Goal: Task Accomplishment & Management: Complete application form

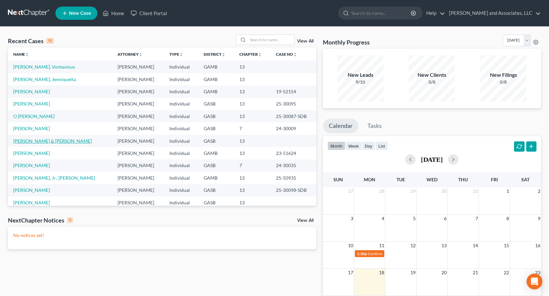
click at [55, 141] on link "[PERSON_NAME] & [PERSON_NAME]" at bounding box center [52, 141] width 79 height 6
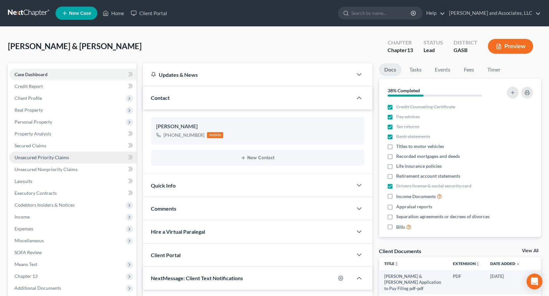
scroll to position [2112, 0]
click at [52, 158] on span "Unsecured Priority Claims" at bounding box center [42, 158] width 54 height 6
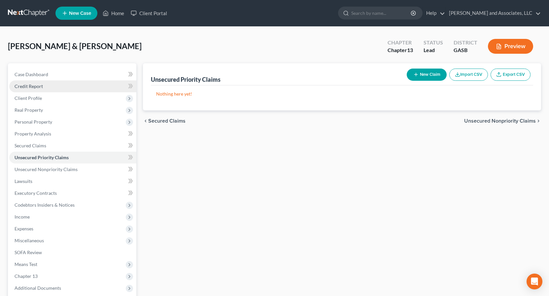
click at [34, 87] on span "Credit Report" at bounding box center [29, 86] width 28 height 6
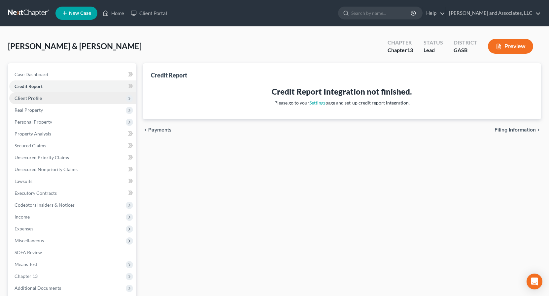
click at [35, 98] on span "Client Profile" at bounding box center [28, 98] width 27 height 6
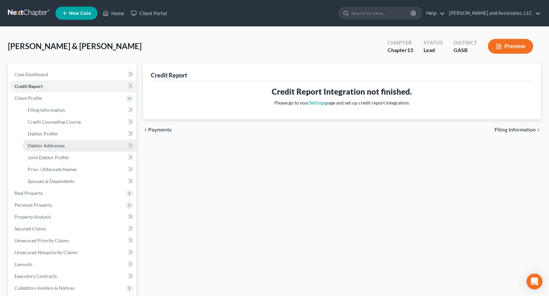
click at [54, 145] on span "Debtor Addresses" at bounding box center [46, 146] width 37 height 6
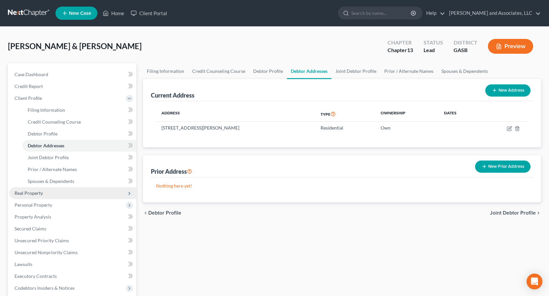
click at [34, 192] on span "Real Property" at bounding box center [29, 193] width 28 height 6
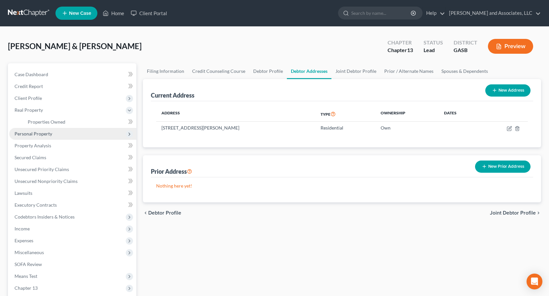
click at [47, 135] on span "Personal Property" at bounding box center [34, 134] width 38 height 6
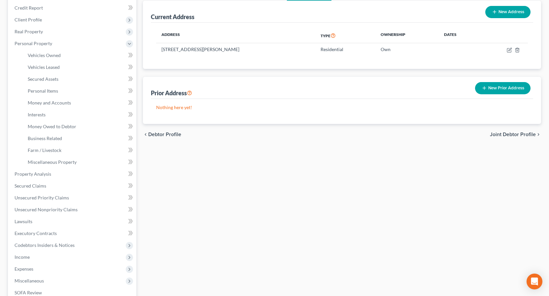
scroll to position [80, 0]
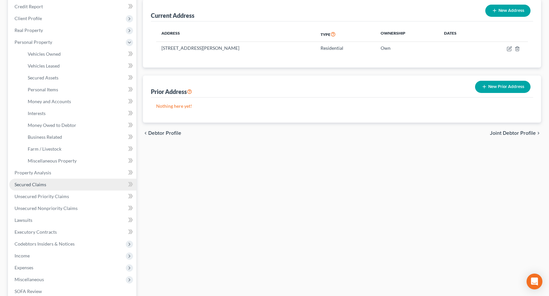
click at [37, 182] on span "Secured Claims" at bounding box center [31, 185] width 32 height 6
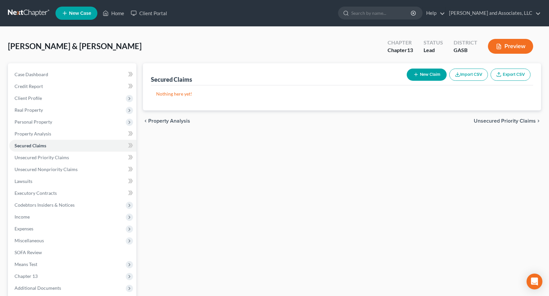
click at [422, 74] on button "New Claim" at bounding box center [427, 75] width 40 height 12
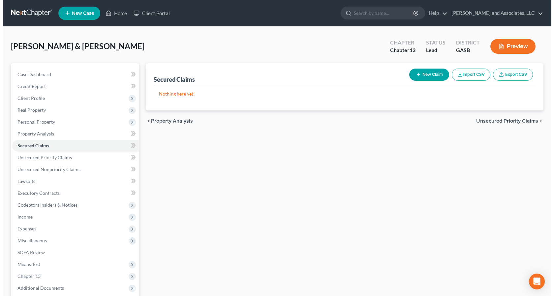
select select "2"
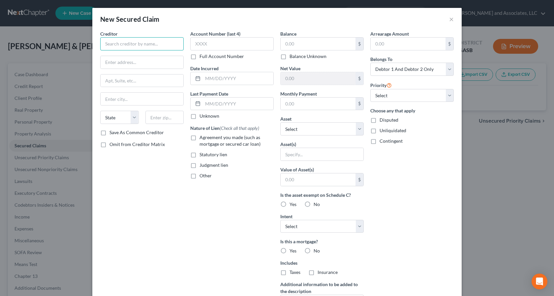
click at [129, 46] on input "text" at bounding box center [141, 43] width 83 height 13
type input "Internal Revenue Service"
click at [121, 58] on input "text" at bounding box center [142, 62] width 83 height 13
type input "P.O. Box 7346"
click at [127, 84] on input "text" at bounding box center [142, 81] width 83 height 13
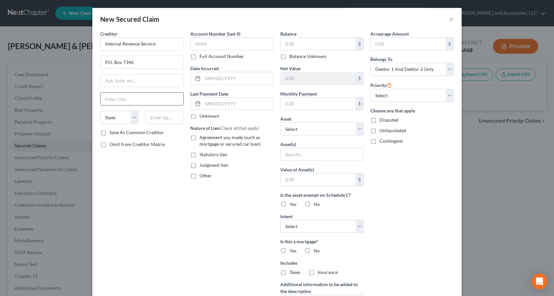
click at [124, 100] on input "text" at bounding box center [142, 99] width 83 height 13
type input "[GEOGRAPHIC_DATA]"
click at [133, 115] on select "State [US_STATE] AK AR AZ CA CO CT DE DC [GEOGRAPHIC_DATA] [GEOGRAPHIC_DATA] GU…" at bounding box center [119, 117] width 39 height 13
drag, startPoint x: 136, startPoint y: 165, endPoint x: 132, endPoint y: 174, distance: 9.9
click at [132, 177] on div "Creditor * Internal Revenue Service P.O. [GEOGRAPHIC_DATA] [US_STATE] AK AR AZ …" at bounding box center [142, 177] width 90 height 294
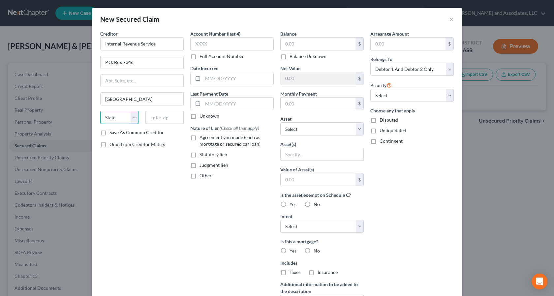
click at [134, 121] on select "State [US_STATE] AK AR AZ CA CO CT DE DC [GEOGRAPHIC_DATA] [GEOGRAPHIC_DATA] GU…" at bounding box center [119, 117] width 39 height 13
select select "39"
click at [100, 111] on select "State [US_STATE] AK AR AZ CA CO CT DE DC [GEOGRAPHIC_DATA] [GEOGRAPHIC_DATA] GU…" at bounding box center [119, 117] width 39 height 13
drag, startPoint x: 156, startPoint y: 44, endPoint x: 94, endPoint y: 47, distance: 62.1
click at [73, 41] on div "New Secured Claim × Creditor * Internal Revenue Service P.O. [GEOGRAPHIC_DATA] …" at bounding box center [277, 148] width 554 height 296
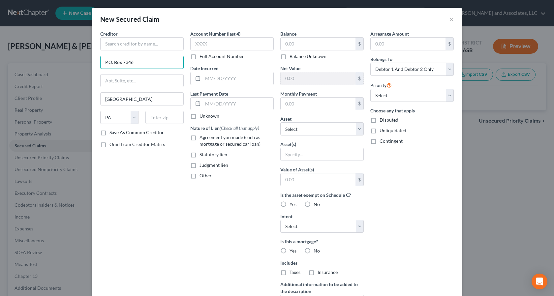
drag, startPoint x: 111, startPoint y: 60, endPoint x: 18, endPoint y: 61, distance: 93.1
click at [15, 59] on div "New Secured Claim × Creditor * P.O. [GEOGRAPHIC_DATA] [US_STATE] AK AR AZ CA CO…" at bounding box center [277, 148] width 554 height 296
click at [132, 118] on select "State [US_STATE] AK AR AZ CA CO CT DE DC [GEOGRAPHIC_DATA] [GEOGRAPHIC_DATA] GU…" at bounding box center [119, 117] width 39 height 13
select select
click at [100, 111] on select "State [US_STATE] AK AR AZ CA CO CT DE DC [GEOGRAPHIC_DATA] [GEOGRAPHIC_DATA] GU…" at bounding box center [119, 117] width 39 height 13
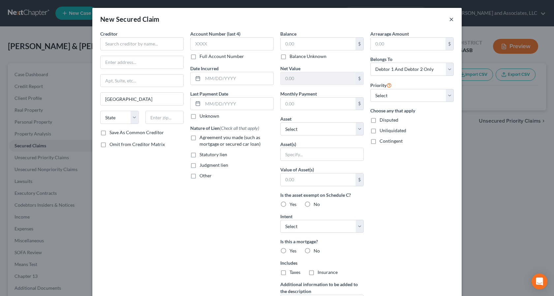
click at [449, 21] on button "×" at bounding box center [451, 19] width 5 height 8
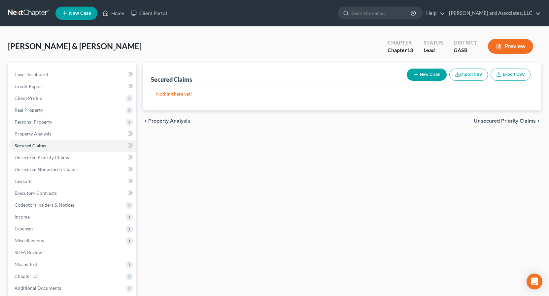
click at [429, 75] on button "New Claim" at bounding box center [427, 75] width 40 height 12
select select "0"
select select "2"
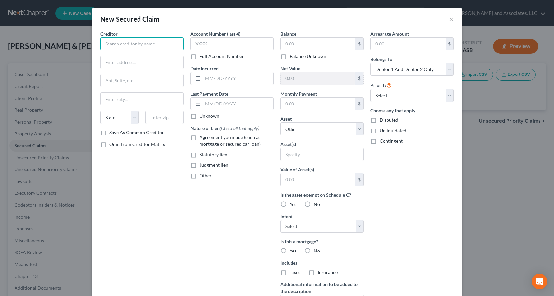
click at [117, 46] on input "text" at bounding box center [141, 43] width 83 height 13
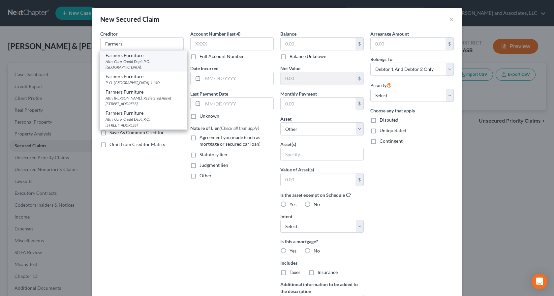
click at [141, 62] on div "Attn: Corp. Credit Dept. P.O. [GEOGRAPHIC_DATA]," at bounding box center [144, 64] width 76 height 11
type input "Farmers Furniture"
type input "Attn: Corp. Credit Dept."
type input "P.O. Box 1140"
type input "[GEOGRAPHIC_DATA]"
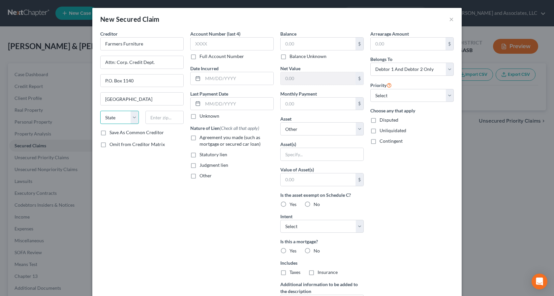
click at [133, 119] on select "State [US_STATE] AK AR AZ CA CO CT DE DC [GEOGRAPHIC_DATA] [GEOGRAPHIC_DATA] GU…" at bounding box center [119, 117] width 39 height 13
select select "10"
click at [100, 111] on select "State [US_STATE] AK AR AZ CA CO CT DE DC [GEOGRAPHIC_DATA] [GEOGRAPHIC_DATA] GU…" at bounding box center [119, 117] width 39 height 13
click at [157, 117] on input "text" at bounding box center [165, 117] width 39 height 13
type input "31040"
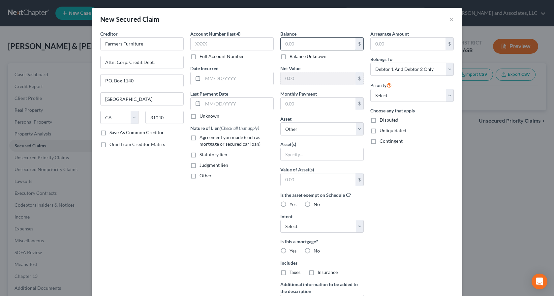
click at [299, 44] on input "text" at bounding box center [318, 44] width 75 height 13
type input "693.00"
click at [450, 72] on select "Select Debtor 1 Only Debtor 2 Only Debtor 1 And Debtor 2 Only At Least One Of T…" at bounding box center [412, 69] width 83 height 13
select select "0"
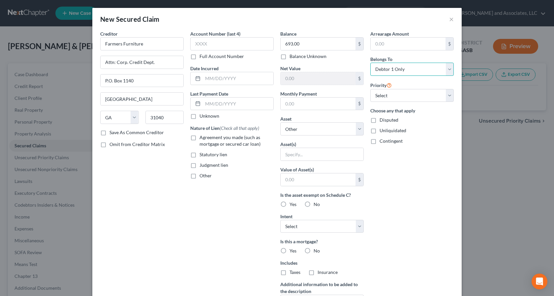
click at [371, 63] on select "Select Debtor 1 Only Debtor 2 Only Debtor 1 And Debtor 2 Only At Least One Of T…" at bounding box center [412, 69] width 83 height 13
click at [380, 131] on label "Unliquidated" at bounding box center [393, 130] width 27 height 7
click at [382, 131] on input "Unliquidated" at bounding box center [384, 129] width 4 height 4
checkbox input "true"
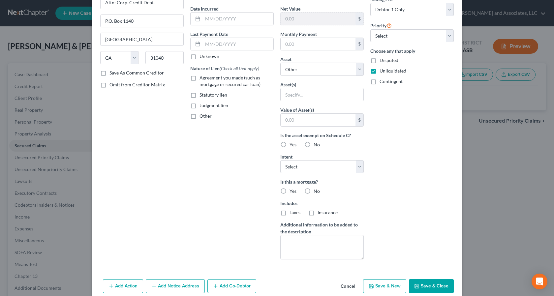
scroll to position [70, 0]
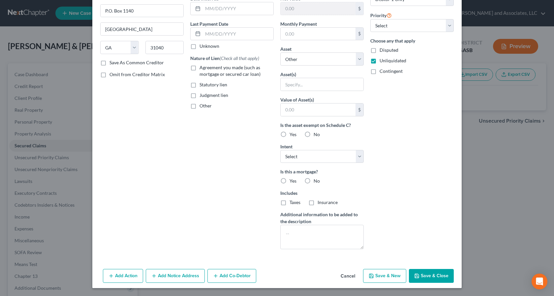
click at [424, 276] on button "Save & Close" at bounding box center [431, 276] width 45 height 14
select select
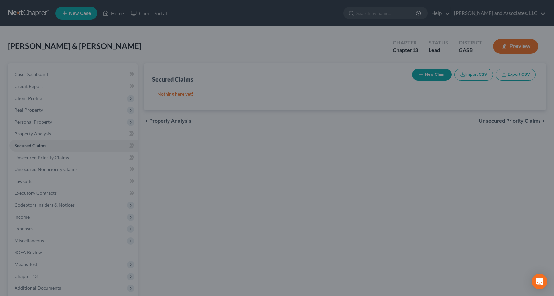
scroll to position [0, 0]
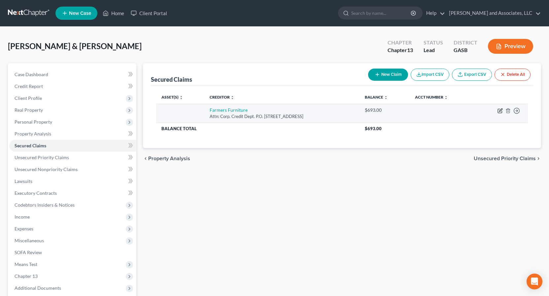
click at [498, 111] on icon "button" at bounding box center [500, 111] width 4 height 4
select select "10"
select select "0"
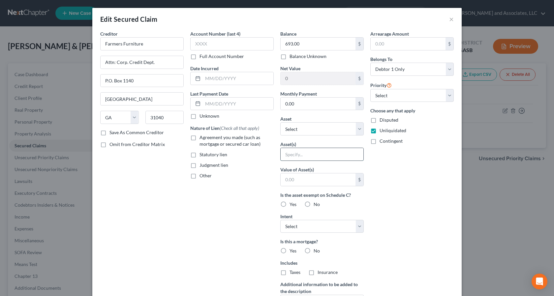
click at [302, 157] on input "text" at bounding box center [322, 154] width 83 height 13
type input "Washer/Dryer"
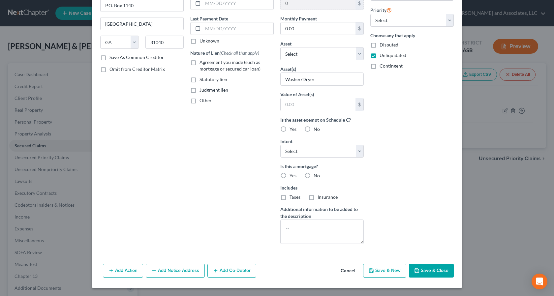
drag, startPoint x: 436, startPoint y: 270, endPoint x: 432, endPoint y: 270, distance: 4.0
click at [435, 271] on button "Save & Close" at bounding box center [431, 271] width 45 height 14
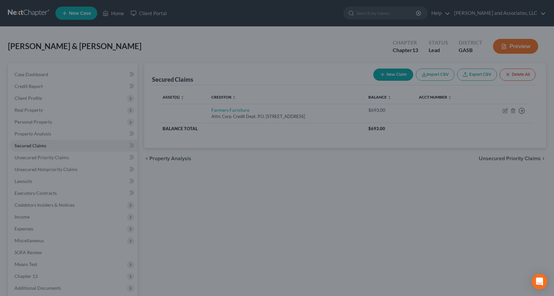
scroll to position [0, 0]
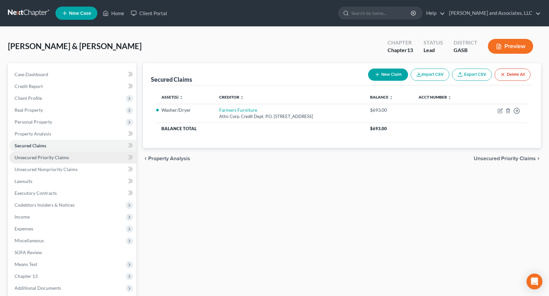
click at [57, 158] on span "Unsecured Priority Claims" at bounding box center [42, 158] width 54 height 6
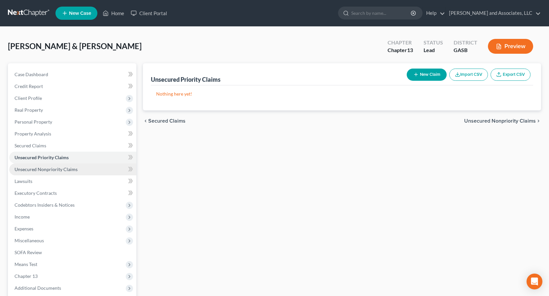
click at [61, 168] on span "Unsecured Nonpriority Claims" at bounding box center [46, 170] width 63 height 6
click at [426, 74] on button "New Claim" at bounding box center [427, 75] width 40 height 12
select select "2"
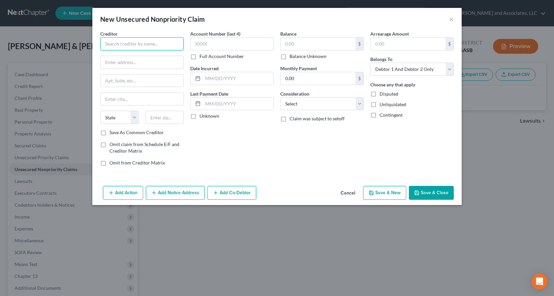
click at [117, 43] on input "text" at bounding box center [141, 43] width 83 height 13
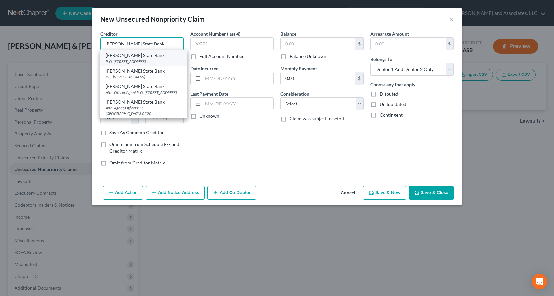
type input "[PERSON_NAME] State Bank"
click at [139, 63] on div "P. O. [STREET_ADDRESS]" at bounding box center [144, 62] width 76 height 6
type input "P. O. Box 520"
type input "[GEOGRAPHIC_DATA]"
select select "10"
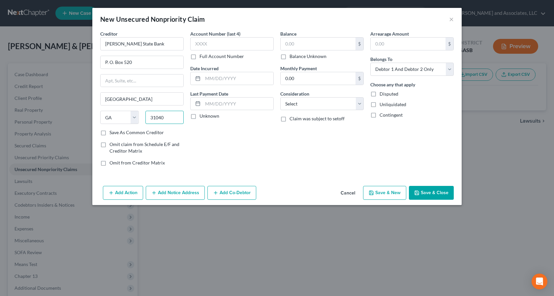
click at [165, 119] on input "31040" at bounding box center [165, 117] width 39 height 13
type input "31040-520"
click at [299, 45] on input "text" at bounding box center [318, 44] width 75 height 13
type input "3,119.00"
click at [363, 106] on select "Select Cable / Satellite Services Collection Agency Credit Card Debt Debt Couns…" at bounding box center [321, 103] width 83 height 13
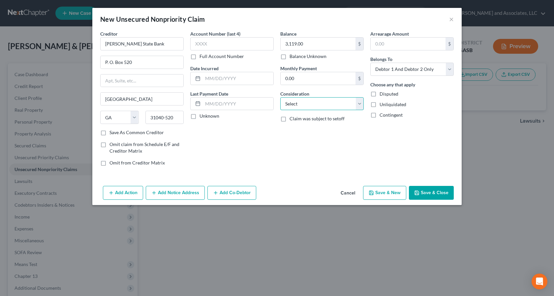
select select "14"
click at [280, 97] on select "Select Cable / Satellite Services Collection Agency Credit Card Debt Debt Couns…" at bounding box center [321, 103] width 83 height 13
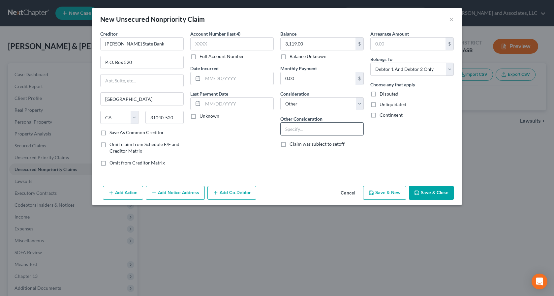
click at [296, 128] on input "text" at bounding box center [322, 129] width 83 height 13
type input "personal Loan"
drag, startPoint x: 372, startPoint y: 103, endPoint x: 373, endPoint y: 116, distance: 12.9
click at [380, 104] on label "Unliquidated" at bounding box center [393, 104] width 27 height 7
click at [382, 104] on input "Unliquidated" at bounding box center [384, 103] width 4 height 4
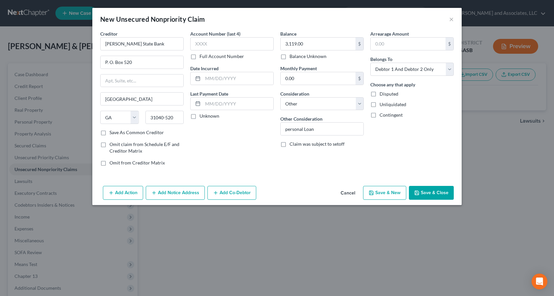
checkbox input "true"
click at [451, 70] on select "Select Debtor 1 Only Debtor 2 Only Debtor 1 And Debtor 2 Only At Least One Of T…" at bounding box center [412, 69] width 83 height 13
select select "0"
click at [371, 63] on select "Select Debtor 1 Only Debtor 2 Only Debtor 1 And Debtor 2 Only At Least One Of T…" at bounding box center [412, 69] width 83 height 13
click at [288, 131] on input "personal Loan" at bounding box center [322, 129] width 83 height 13
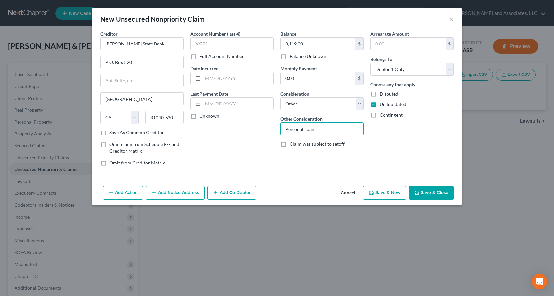
type input "Personal Loan"
drag, startPoint x: 429, startPoint y: 193, endPoint x: 424, endPoint y: 193, distance: 4.9
click at [429, 193] on button "Save & Close" at bounding box center [431, 193] width 45 height 14
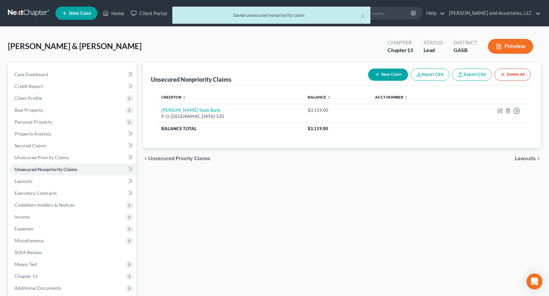
click at [383, 76] on button "New Claim" at bounding box center [388, 75] width 40 height 12
select select "2"
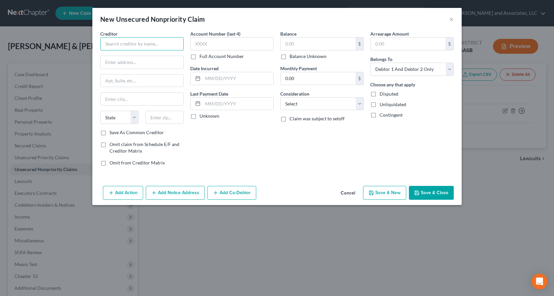
click at [120, 44] on input "text" at bounding box center [141, 43] width 83 height 13
type input "T-Mobile/T-Mobile USA Inc."
click at [112, 62] on input "text" at bounding box center [142, 62] width 83 height 13
drag, startPoint x: 130, startPoint y: 63, endPoint x: 152, endPoint y: 61, distance: 22.5
click at [152, 60] on input "by AIS Infosoruse" at bounding box center [142, 62] width 83 height 13
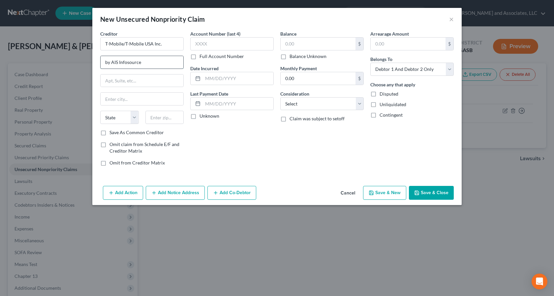
click at [144, 64] on input "by AIS Infosource" at bounding box center [142, 62] width 83 height 13
type input "by AIS InfoSourc, Lpasagent"
click at [113, 85] on input "text" at bounding box center [142, 81] width 83 height 13
type input "[STREET_ADDRESS]"
click at [112, 98] on input "text" at bounding box center [142, 99] width 83 height 13
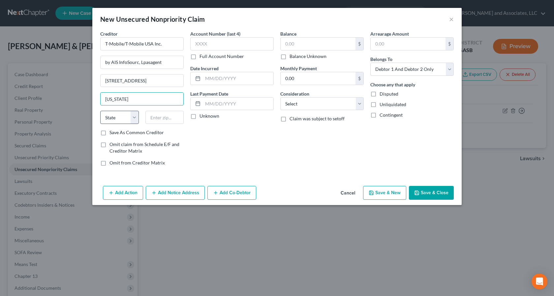
type input "[US_STATE]"
click at [136, 119] on select "State [US_STATE] AK AR AZ CA CO CT DE DC [GEOGRAPHIC_DATA] [GEOGRAPHIC_DATA] GU…" at bounding box center [119, 117] width 39 height 13
drag, startPoint x: 202, startPoint y: 148, endPoint x: 171, endPoint y: 149, distance: 31.0
click at [202, 148] on div "Account Number (last 4) Full Account Number Date Incurred Last Payment Date Unk…" at bounding box center [232, 100] width 90 height 141
click at [135, 118] on select "State [US_STATE] AK AR AZ CA CO CT DE DC [GEOGRAPHIC_DATA] [GEOGRAPHIC_DATA] GU…" at bounding box center [119, 117] width 39 height 13
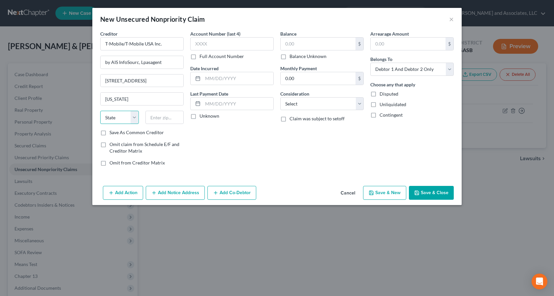
select select "37"
click at [100, 111] on select "State [US_STATE] AK AR AZ CA CO CT DE DC [GEOGRAPHIC_DATA] [GEOGRAPHIC_DATA] GU…" at bounding box center [119, 117] width 39 height 13
click at [141, 100] on input "[US_STATE]" at bounding box center [142, 99] width 83 height 13
type input "[US_STATE][GEOGRAPHIC_DATA]"
click at [170, 121] on input "text" at bounding box center [165, 117] width 39 height 13
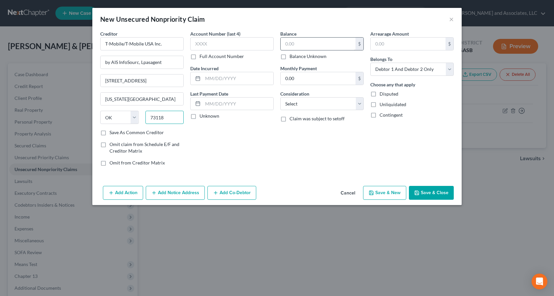
type input "73118"
click at [297, 46] on input "text" at bounding box center [318, 44] width 75 height 13
type input "71.17"
click at [450, 69] on select "Select Debtor 1 Only Debtor 2 Only Debtor 1 And Debtor 2 Only At Least One Of T…" at bounding box center [412, 69] width 83 height 13
select select "0"
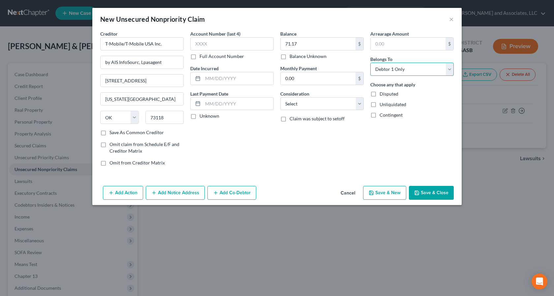
click at [371, 63] on select "Select Debtor 1 Only Debtor 2 Only Debtor 1 And Debtor 2 Only At Least One Of T…" at bounding box center [412, 69] width 83 height 13
click at [380, 106] on label "Unliquidated" at bounding box center [393, 104] width 27 height 7
click at [382, 106] on input "Unliquidated" at bounding box center [384, 103] width 4 height 4
checkbox input "true"
click at [361, 103] on select "Select Cable / Satellite Services Collection Agency Credit Card Debt Debt Couns…" at bounding box center [321, 103] width 83 height 13
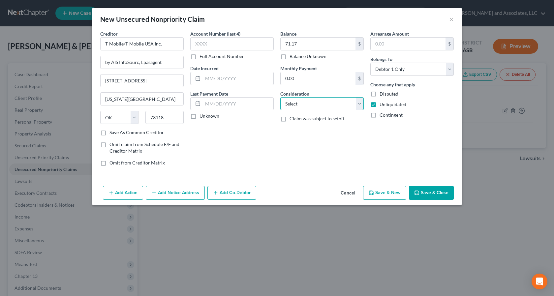
select select "14"
click at [280, 97] on select "Select Cable / Satellite Services Collection Agency Credit Card Debt Debt Couns…" at bounding box center [321, 103] width 83 height 13
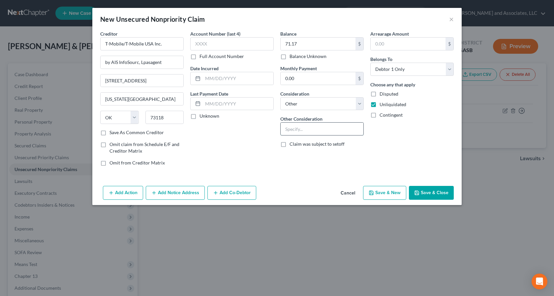
click at [302, 127] on input "text" at bounding box center [322, 129] width 83 height 13
type input "Cell Phone Service"
click at [438, 195] on button "Save & Close" at bounding box center [431, 193] width 45 height 14
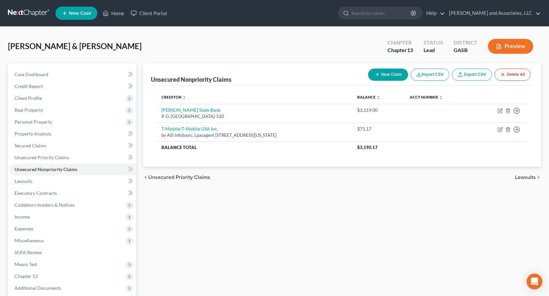
click at [390, 75] on button "New Claim" at bounding box center [388, 75] width 40 height 12
select select "2"
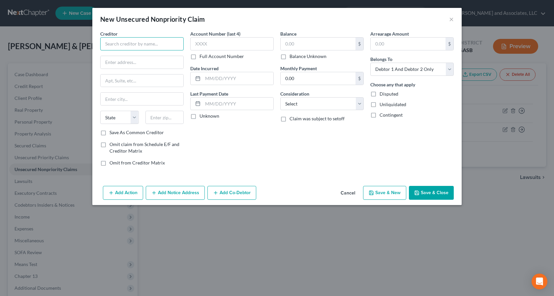
click at [116, 43] on input "text" at bounding box center [141, 43] width 83 height 13
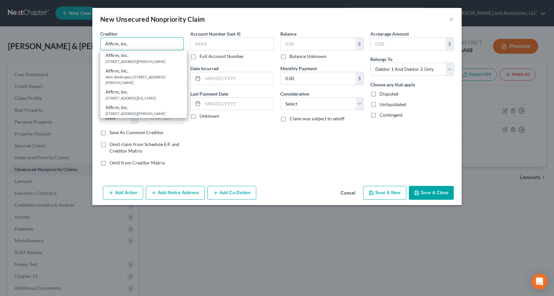
type input "Affirm, Inc."
drag, startPoint x: 88, startPoint y: 62, endPoint x: 95, endPoint y: 64, distance: 7.5
click at [88, 63] on div "New Unsecured Nonpriority Claim × Creditor * Affirm, Inc. Affirm, Inc. [STREET_…" at bounding box center [277, 148] width 554 height 296
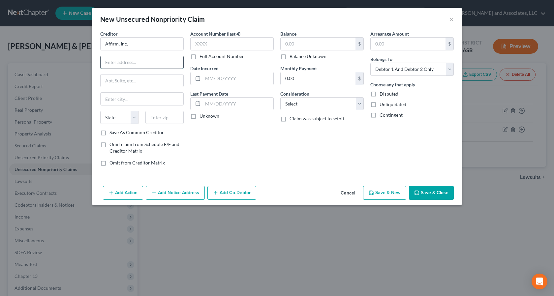
click at [109, 64] on input "text" at bounding box center [142, 62] width 83 height 13
type input "Resurgent Capital Services"
click at [112, 82] on input "text" at bounding box center [142, 81] width 83 height 13
type input "P.O. Box 10587"
click at [117, 100] on input "text" at bounding box center [142, 99] width 83 height 13
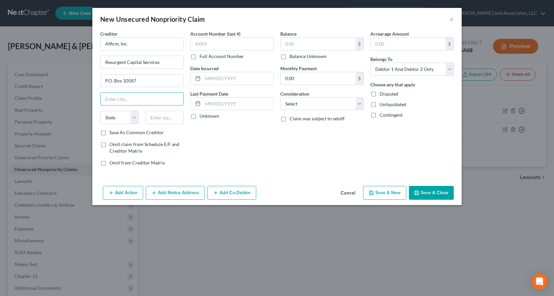
type input "[GEOGRAPHIC_DATA]"
type input "29601"
select select "42"
click at [167, 119] on input "29601" at bounding box center [165, 117] width 39 height 13
type input "29603-0587"
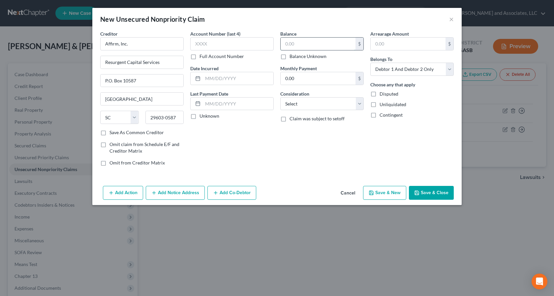
click at [298, 45] on input "text" at bounding box center [318, 44] width 75 height 13
type input "867.92"
drag, startPoint x: 375, startPoint y: 105, endPoint x: 414, endPoint y: 97, distance: 40.4
click at [380, 105] on label "Unliquidated" at bounding box center [393, 104] width 27 height 7
drag, startPoint x: 449, startPoint y: 69, endPoint x: 435, endPoint y: 75, distance: 15.1
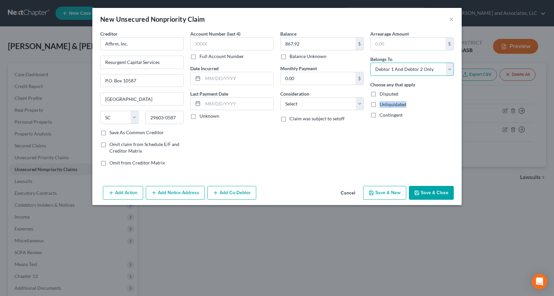
click at [449, 69] on select "Select Debtor 1 Only Debtor 2 Only Debtor 1 And Debtor 2 Only At Least One Of T…" at bounding box center [412, 69] width 83 height 13
select select "0"
click at [371, 63] on select "Select Debtor 1 Only Debtor 2 Only Debtor 1 And Debtor 2 Only At Least One Of T…" at bounding box center [412, 69] width 83 height 13
click at [361, 106] on select "Select Cable / Satellite Services Collection Agency Credit Card Debt Debt Couns…" at bounding box center [321, 103] width 83 height 13
select select "14"
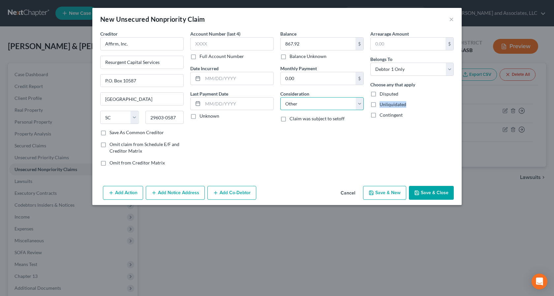
click at [280, 97] on select "Select Cable / Satellite Services Collection Agency Credit Card Debt Debt Couns…" at bounding box center [321, 103] width 83 height 13
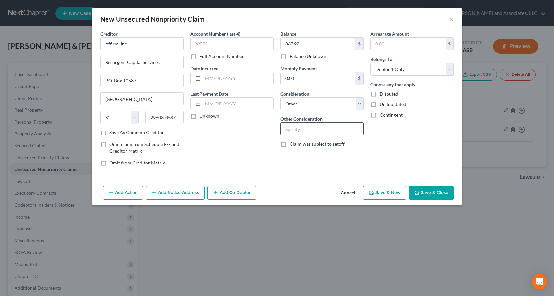
click at [292, 130] on input "text" at bounding box center [322, 129] width 83 height 13
type input "Charge Account"
click at [434, 193] on button "Save & Close" at bounding box center [431, 193] width 45 height 14
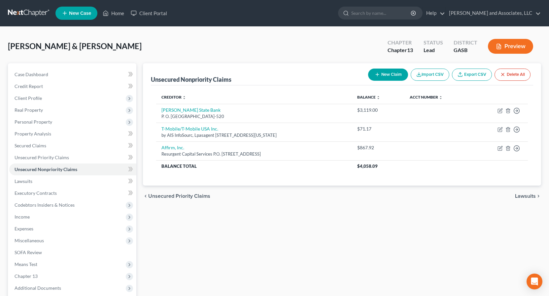
click at [386, 73] on button "New Claim" at bounding box center [388, 75] width 40 height 12
select select "2"
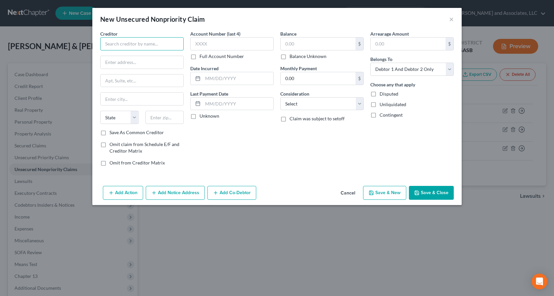
click at [121, 43] on input "text" at bounding box center [141, 43] width 83 height 13
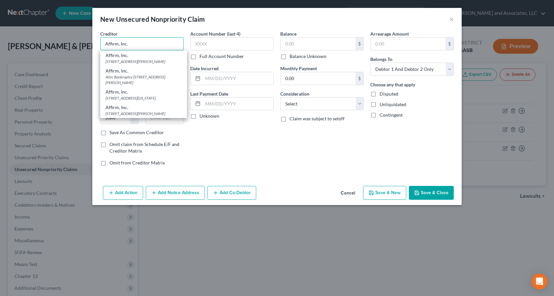
type input "Affirm, Inc."
click at [123, 62] on div "[STREET_ADDRESS][PERSON_NAME]" at bounding box center [144, 62] width 76 height 6
type input "[STREET_ADDRESS][PERSON_NAME]"
type input "4th Floor"
type input "[GEOGRAPHIC_DATA]"
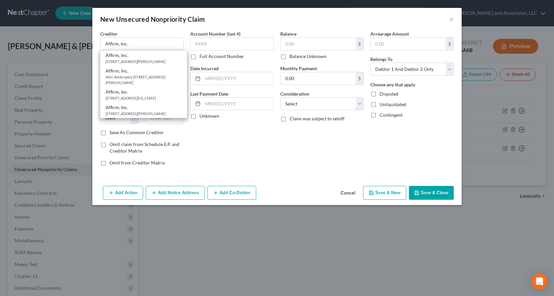
select select "39"
type input "15212"
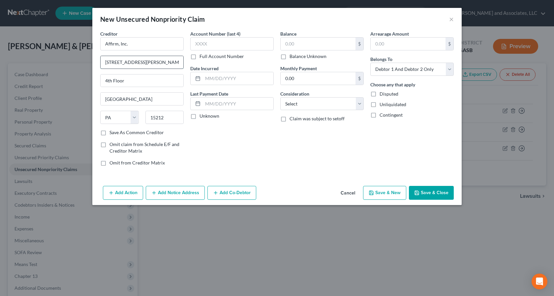
click at [150, 66] on input "[STREET_ADDRESS][PERSON_NAME]" at bounding box center [142, 62] width 83 height 13
drag, startPoint x: 102, startPoint y: 61, endPoint x: 161, endPoint y: 67, distance: 58.6
click at [161, 67] on input "[STREET_ADDRESS][PERSON_NAME]" at bounding box center [142, 62] width 83 height 13
drag, startPoint x: 125, startPoint y: 82, endPoint x: 77, endPoint y: 81, distance: 48.5
click at [65, 73] on div "New Unsecured Nonpriority Claim × Creditor * Affirm, Inc. 4th Floor [GEOGRAPHIC…" at bounding box center [277, 148] width 554 height 296
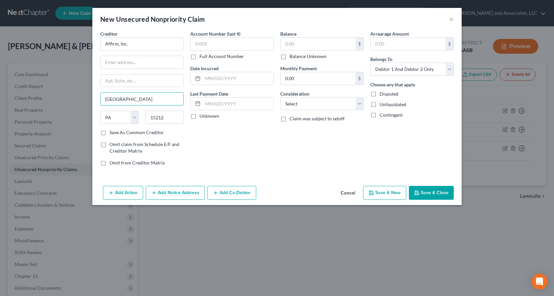
drag, startPoint x: 131, startPoint y: 98, endPoint x: 79, endPoint y: 99, distance: 51.5
click at [63, 91] on div "New Unsecured Nonpriority Claim × Creditor * Affirm, Inc. Pittsburgh State [US_…" at bounding box center [277, 148] width 554 height 296
click at [136, 118] on select "State [US_STATE] AK AR AZ CA CO CT DE DC [GEOGRAPHIC_DATA] [GEOGRAPHIC_DATA] GU…" at bounding box center [119, 117] width 39 height 13
select select
click at [100, 111] on select "State [US_STATE] AK AR AZ CA CO CT DE DC [GEOGRAPHIC_DATA] [GEOGRAPHIC_DATA] GU…" at bounding box center [119, 117] width 39 height 13
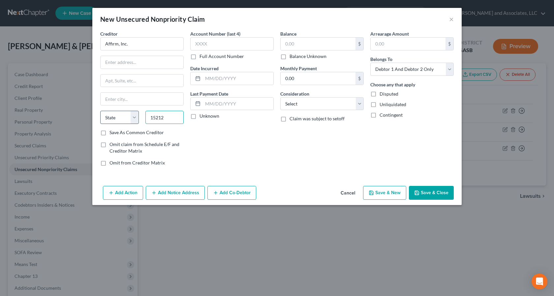
drag, startPoint x: 167, startPoint y: 120, endPoint x: 124, endPoint y: 111, distance: 43.7
click at [124, 111] on div "State [US_STATE] AK AR AZ CA CO CT DE DC [GEOGRAPHIC_DATA] [GEOGRAPHIC_DATA] GU…" at bounding box center [142, 120] width 90 height 18
click at [118, 64] on input "text" at bounding box center [142, 62] width 83 height 13
type input "Resurgent Capital Services"
type input "P.O. Box 10587"
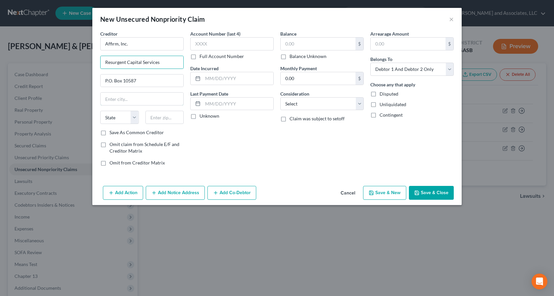
type input "[GEOGRAPHIC_DATA]"
type input "29603-0587"
drag, startPoint x: 300, startPoint y: 43, endPoint x: 262, endPoint y: 41, distance: 37.7
click at [262, 41] on div "Creditor * Affirm, Inc. Resurgent Capital Services P.O. [GEOGRAPHIC_DATA] [US_S…" at bounding box center [277, 100] width 360 height 141
click at [283, 44] on input "text" at bounding box center [318, 44] width 75 height 13
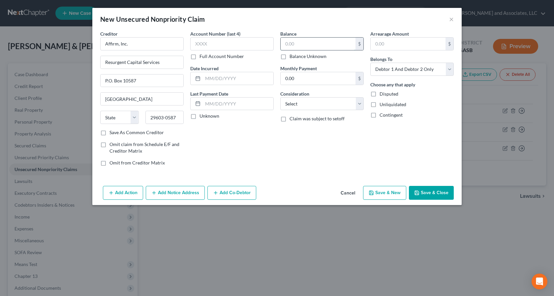
drag, startPoint x: 286, startPoint y: 44, endPoint x: 321, endPoint y: 49, distance: 35.2
click at [320, 49] on input "text" at bounding box center [318, 44] width 75 height 13
type input "714.15"
drag, startPoint x: 374, startPoint y: 105, endPoint x: 403, endPoint y: 87, distance: 33.5
click at [380, 105] on label "Unliquidated" at bounding box center [393, 104] width 27 height 7
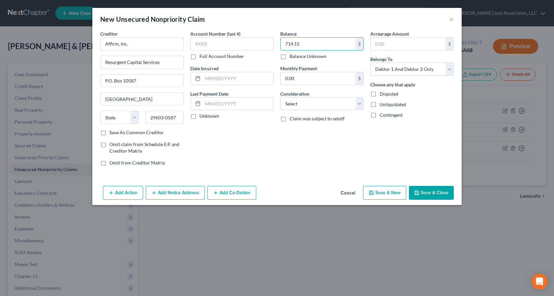
click at [382, 105] on input "Unliquidated" at bounding box center [384, 103] width 4 height 4
checkbox input "true"
click at [447, 68] on select "Select Debtor 1 Only Debtor 2 Only Debtor 1 And Debtor 2 Only At Least One Of T…" at bounding box center [412, 69] width 83 height 13
select select "0"
click at [371, 63] on select "Select Debtor 1 Only Debtor 2 Only Debtor 1 And Debtor 2 Only At Least One Of T…" at bounding box center [412, 69] width 83 height 13
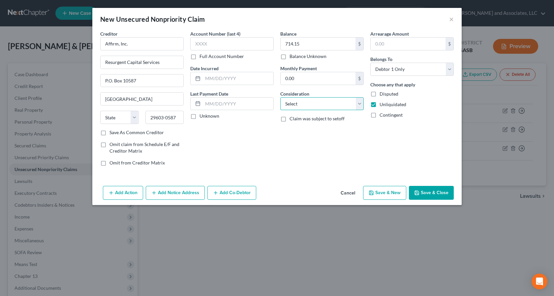
click at [359, 103] on select "Select Cable / Satellite Services Collection Agency Credit Card Debt Debt Couns…" at bounding box center [321, 103] width 83 height 13
select select "14"
click at [280, 97] on select "Select Cable / Satellite Services Collection Agency Credit Card Debt Debt Couns…" at bounding box center [321, 103] width 83 height 13
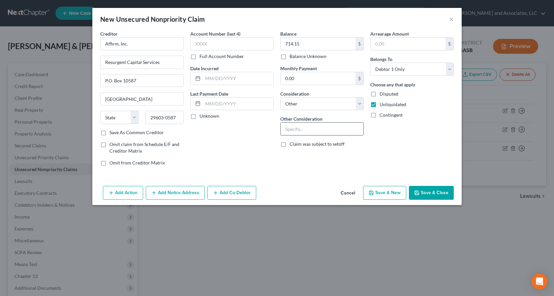
drag, startPoint x: 290, startPoint y: 127, endPoint x: 289, endPoint y: 134, distance: 7.7
click at [290, 127] on input "text" at bounding box center [322, 129] width 83 height 13
type input "Charge Account"
click at [435, 194] on button "Save & Close" at bounding box center [431, 193] width 45 height 14
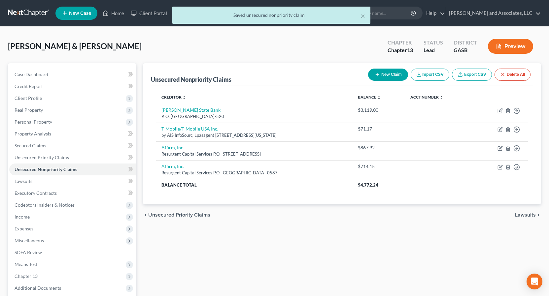
click at [391, 74] on button "New Claim" at bounding box center [388, 75] width 40 height 12
select select "2"
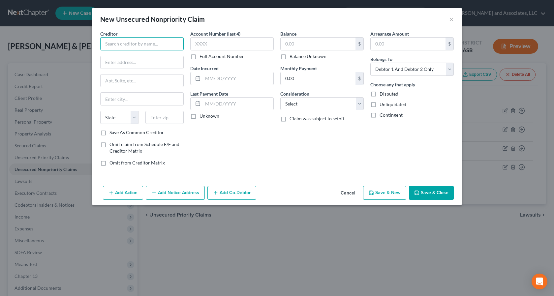
click at [118, 42] on input "text" at bounding box center [141, 43] width 83 height 13
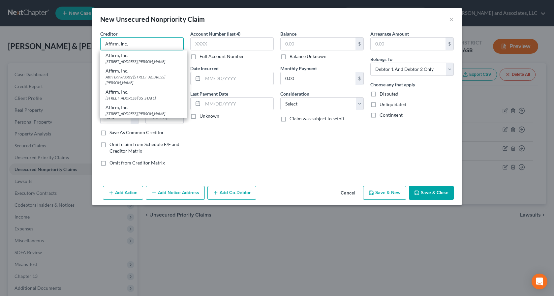
type input "Affirm, Inc."
click at [91, 69] on div "New Unsecured Nonpriority Claim × Creditor * Affirm, Inc. Affirm, Inc. [STREET_…" at bounding box center [277, 148] width 554 height 296
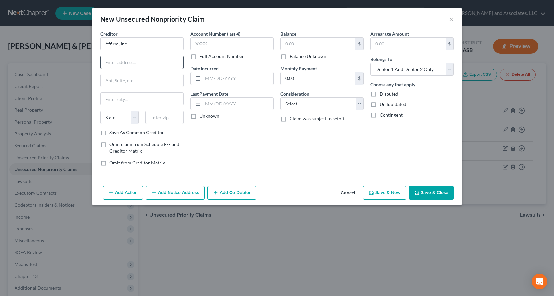
scroll to position [0, 0]
click at [115, 61] on input "text" at bounding box center [142, 62] width 83 height 13
type input "Resurgent Capital Services"
type input "P.O. Box 10587"
type input "[GEOGRAPHIC_DATA]"
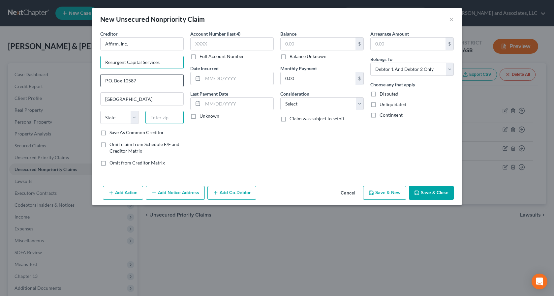
type input "29603-0587"
drag, startPoint x: 213, startPoint y: 146, endPoint x: 203, endPoint y: 147, distance: 10.1
click at [213, 146] on div "Account Number (last 4) Full Account Number Date Incurred Last Payment Date Unk…" at bounding box center [232, 100] width 90 height 141
click at [299, 43] on input "text" at bounding box center [318, 44] width 75 height 13
type input "852.01"
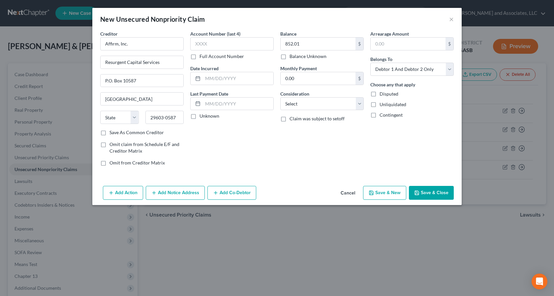
drag, startPoint x: 373, startPoint y: 106, endPoint x: 443, endPoint y: 80, distance: 74.9
click at [380, 106] on label "Unliquidated" at bounding box center [393, 104] width 27 height 7
click at [382, 106] on input "Unliquidated" at bounding box center [384, 103] width 4 height 4
checkbox input "true"
click at [449, 70] on select "Select Debtor 1 Only Debtor 2 Only Debtor 1 And Debtor 2 Only At Least One Of T…" at bounding box center [412, 69] width 83 height 13
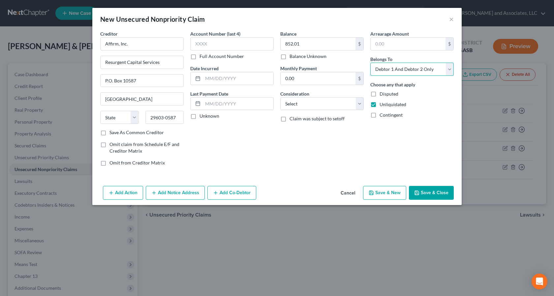
select select "0"
click at [371, 63] on select "Select Debtor 1 Only Debtor 2 Only Debtor 1 And Debtor 2 Only At Least One Of T…" at bounding box center [412, 69] width 83 height 13
click at [361, 106] on select "Select Cable / Satellite Services Collection Agency Credit Card Debt Debt Couns…" at bounding box center [321, 103] width 83 height 13
select select "14"
click at [280, 97] on select "Select Cable / Satellite Services Collection Agency Credit Card Debt Debt Couns…" at bounding box center [321, 103] width 83 height 13
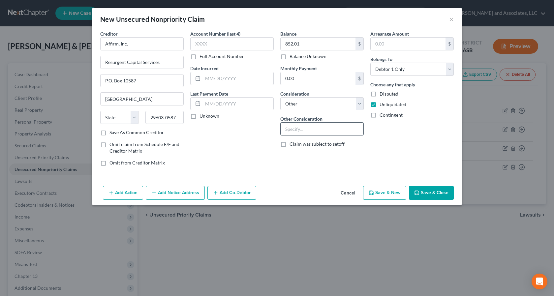
click at [294, 132] on input "text" at bounding box center [322, 129] width 83 height 13
type input "Charge Account"
click at [433, 194] on button "Save & Close" at bounding box center [431, 193] width 45 height 14
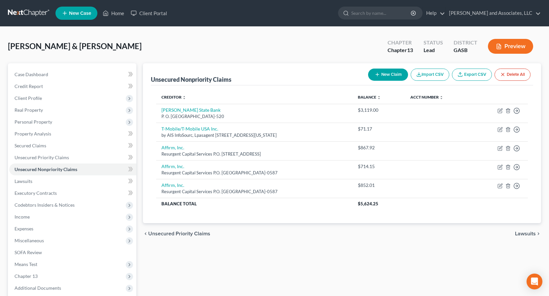
click at [388, 74] on button "New Claim" at bounding box center [388, 75] width 40 height 12
select select "2"
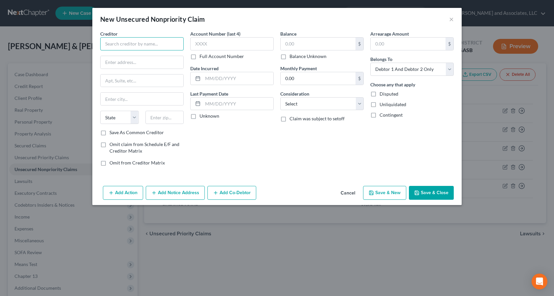
click at [113, 47] on input "text" at bounding box center [141, 43] width 83 height 13
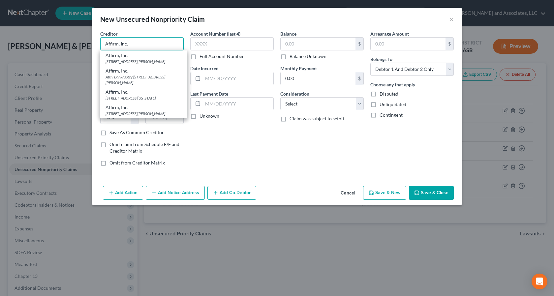
type input "Affirm, Inc."
drag, startPoint x: 94, startPoint y: 62, endPoint x: 98, endPoint y: 61, distance: 4.0
click at [94, 62] on div "Creditor * Affirm, Inc. Affirm, Inc. [STREET_ADDRESS][PERSON_NAME] Affirm, Inc.…" at bounding box center [277, 106] width 370 height 153
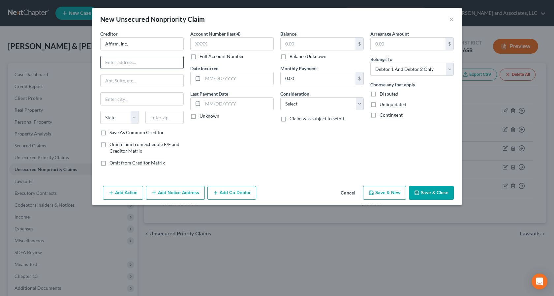
click at [114, 65] on input "text" at bounding box center [142, 62] width 83 height 13
type input "Resurgent Capital Services"
type input "P.O. Box 10587"
type input "[GEOGRAPHIC_DATA]"
type input "29603-0587"
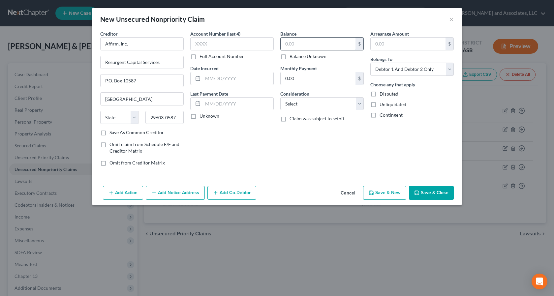
click at [300, 44] on input "text" at bounding box center [318, 44] width 75 height 13
type input "574.14"
drag, startPoint x: 375, startPoint y: 105, endPoint x: 449, endPoint y: 88, distance: 76.4
click at [380, 105] on label "Unliquidated" at bounding box center [393, 104] width 27 height 7
click at [382, 105] on input "Unliquidated" at bounding box center [384, 103] width 4 height 4
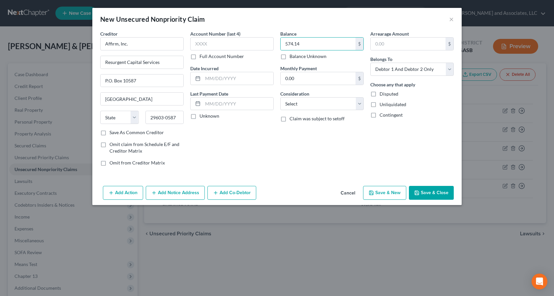
checkbox input "true"
click at [447, 70] on select "Select Debtor 1 Only Debtor 2 Only Debtor 1 And Debtor 2 Only At Least One Of T…" at bounding box center [412, 69] width 83 height 13
select select "0"
click at [371, 63] on select "Select Debtor 1 Only Debtor 2 Only Debtor 1 And Debtor 2 Only At Least One Of T…" at bounding box center [412, 69] width 83 height 13
click at [360, 104] on select "Select Cable / Satellite Services Collection Agency Credit Card Debt Debt Couns…" at bounding box center [321, 103] width 83 height 13
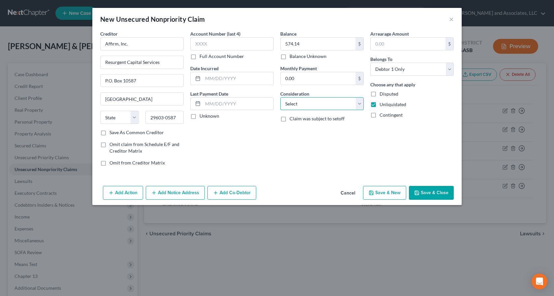
select select "14"
click at [280, 97] on select "Select Cable / Satellite Services Collection Agency Credit Card Debt Debt Couns…" at bounding box center [321, 103] width 83 height 13
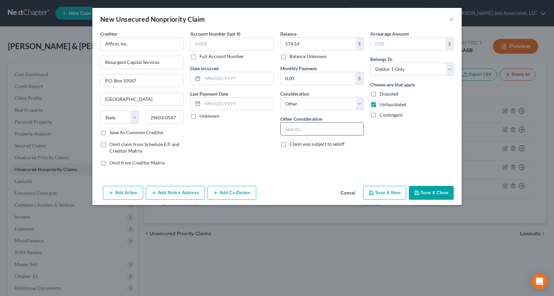
click at [292, 130] on input "text" at bounding box center [322, 129] width 83 height 13
type input "Charge Account"
click at [432, 192] on button "Save & Close" at bounding box center [431, 193] width 45 height 14
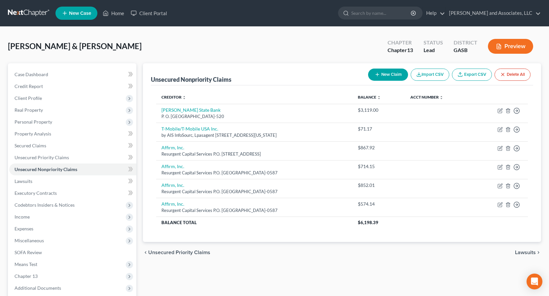
click at [383, 76] on button "New Claim" at bounding box center [388, 75] width 40 height 12
select select "2"
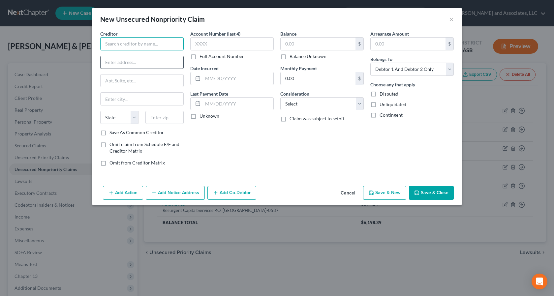
drag, startPoint x: 114, startPoint y: 47, endPoint x: 140, endPoint y: 68, distance: 33.1
click at [114, 47] on input "text" at bounding box center [141, 43] width 83 height 13
type input "a"
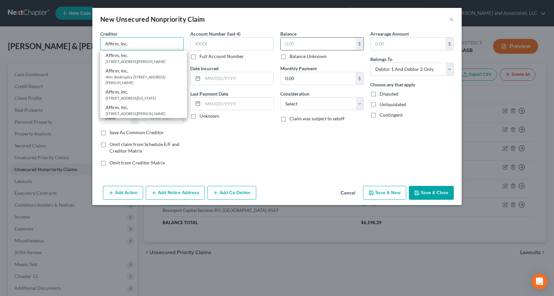
type input "Affirm, Inc."
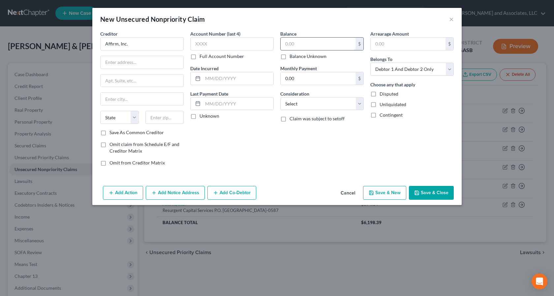
click at [301, 46] on input "text" at bounding box center [318, 44] width 75 height 13
click at [122, 66] on input "text" at bounding box center [142, 62] width 83 height 13
type input "Resurgent Capital Services"
type input "P.O. Box 10587"
type input "[GEOGRAPHIC_DATA]"
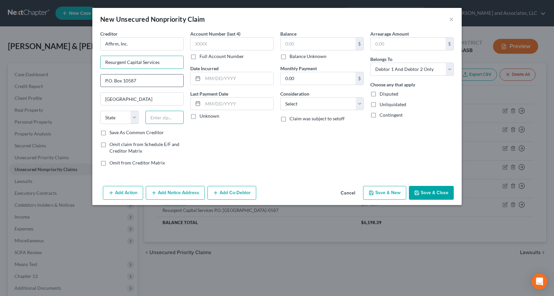
type input "29603-0587"
click at [299, 44] on input "text" at bounding box center [318, 44] width 75 height 13
type input "36.80"
drag, startPoint x: 374, startPoint y: 103, endPoint x: 460, endPoint y: 96, distance: 86.1
click at [380, 104] on label "Unliquidated" at bounding box center [393, 104] width 27 height 7
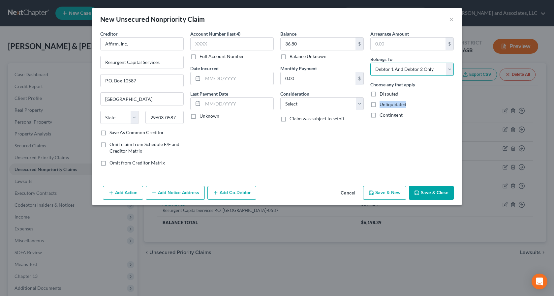
click at [448, 69] on select "Select Debtor 1 Only Debtor 2 Only Debtor 1 And Debtor 2 Only At Least One Of T…" at bounding box center [412, 69] width 83 height 13
select select "0"
click at [371, 63] on select "Select Debtor 1 Only Debtor 2 Only Debtor 1 And Debtor 2 Only At Least One Of T…" at bounding box center [412, 69] width 83 height 13
drag, startPoint x: 360, startPoint y: 104, endPoint x: 357, endPoint y: 109, distance: 5.9
click at [360, 106] on select "Select Cable / Satellite Services Collection Agency Credit Card Debt Debt Couns…" at bounding box center [321, 103] width 83 height 13
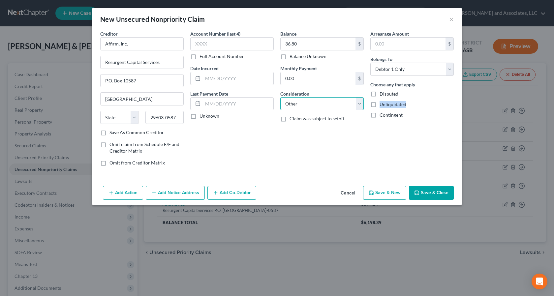
click at [280, 97] on select "Select Cable / Satellite Services Collection Agency Credit Card Debt Debt Couns…" at bounding box center [321, 103] width 83 height 13
click at [324, 104] on select "Select Cable / Satellite Services Collection Agency Credit Card Debt Debt Couns…" at bounding box center [321, 103] width 83 height 13
select select "14"
click at [280, 97] on select "Select Cable / Satellite Services Collection Agency Credit Card Debt Debt Couns…" at bounding box center [321, 103] width 83 height 13
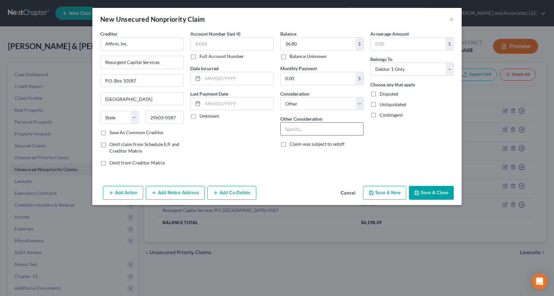
click at [292, 129] on input "text" at bounding box center [322, 129] width 83 height 13
type input "Charge Account"
click at [380, 106] on label "Unliquidated" at bounding box center [393, 104] width 27 height 7
click at [382, 106] on input "Unliquidated" at bounding box center [384, 103] width 4 height 4
checkbox input "true"
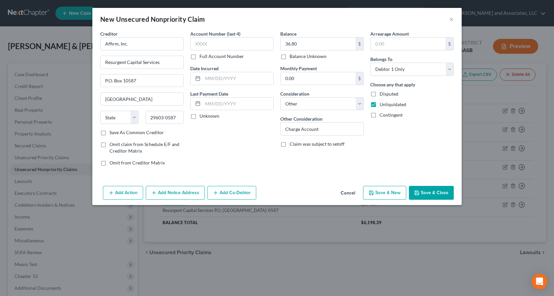
click at [431, 190] on button "Save & Close" at bounding box center [431, 193] width 45 height 14
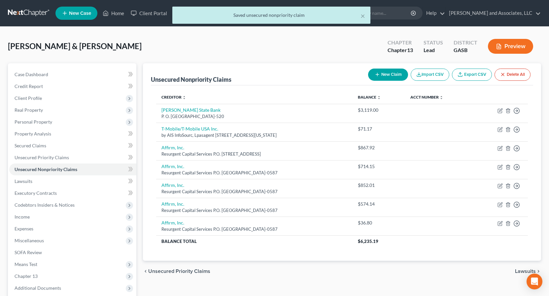
click at [390, 72] on button "New Claim" at bounding box center [388, 75] width 40 height 12
select select "2"
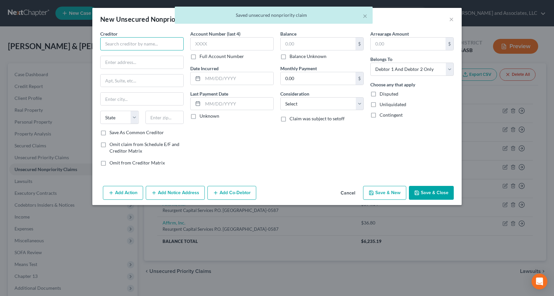
click at [112, 44] on input "text" at bounding box center [141, 43] width 83 height 13
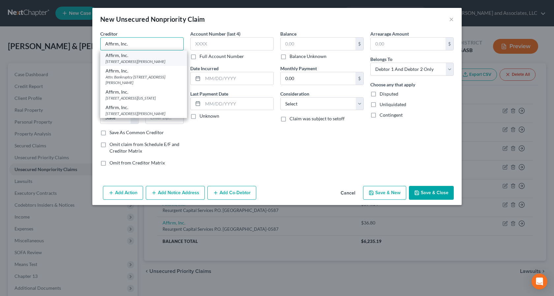
type input "Affirm, Inc."
click at [139, 62] on div "[STREET_ADDRESS][PERSON_NAME]" at bounding box center [144, 62] width 76 height 6
type input "[STREET_ADDRESS][PERSON_NAME]"
type input "4th Floor"
type input "[GEOGRAPHIC_DATA]"
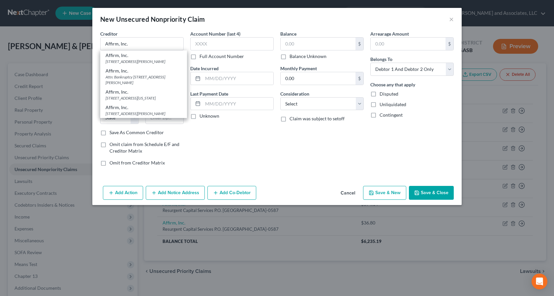
select select "39"
type input "15212"
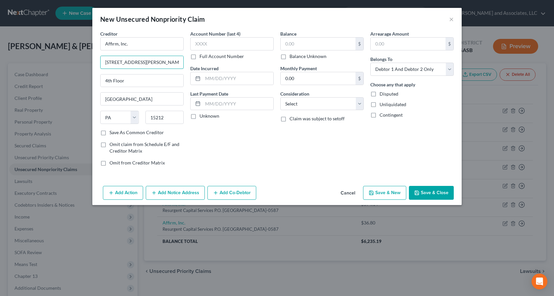
drag, startPoint x: 147, startPoint y: 64, endPoint x: 46, endPoint y: 59, distance: 100.8
click at [47, 59] on div "New Unsecured Nonpriority Claim × Creditor * Affirm, Inc. [STREET_ADDRESS][GEOG…" at bounding box center [277, 148] width 554 height 296
drag, startPoint x: 130, startPoint y: 82, endPoint x: 93, endPoint y: 102, distance: 41.6
click at [68, 79] on div "New Unsecured Nonpriority Claim × Creditor * Affirm, Inc. 4th Floor [GEOGRAPHIC…" at bounding box center [277, 148] width 554 height 296
drag, startPoint x: 135, startPoint y: 118, endPoint x: 115, endPoint y: 123, distance: 20.3
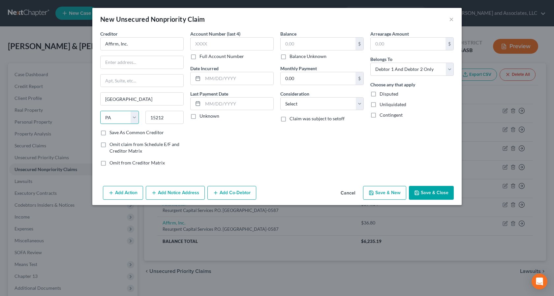
click at [135, 119] on select "State [US_STATE] AK AR AZ CA CO CT DE DC [GEOGRAPHIC_DATA] [GEOGRAPHIC_DATA] GU…" at bounding box center [119, 117] width 39 height 13
click at [112, 65] on input "text" at bounding box center [142, 62] width 83 height 13
type input "Resurgent Capital Services"
type input "P.O. Box 10587"
type input "[GEOGRAPHIC_DATA]"
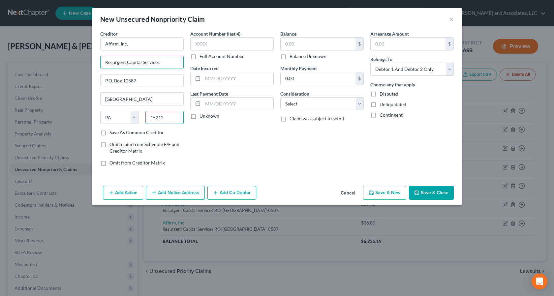
type input "29603-0587"
click at [133, 123] on select "State [US_STATE] AK AR AZ CA CO CT DE DC [GEOGRAPHIC_DATA] [GEOGRAPHIC_DATA] GU…" at bounding box center [119, 117] width 39 height 13
select select "42"
click at [100, 111] on select "State [US_STATE] AK AR AZ CA CO CT DE DC [GEOGRAPHIC_DATA] [GEOGRAPHIC_DATA] GU…" at bounding box center [119, 117] width 39 height 13
click at [298, 45] on input "text" at bounding box center [318, 44] width 75 height 13
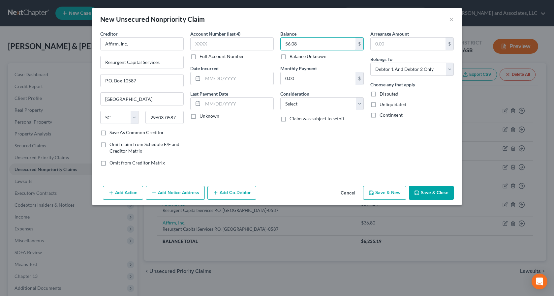
type input "56.08"
drag, startPoint x: 374, startPoint y: 105, endPoint x: 441, endPoint y: 70, distance: 75.4
click at [380, 105] on label "Unliquidated" at bounding box center [393, 104] width 27 height 7
click at [382, 105] on input "Unliquidated" at bounding box center [384, 103] width 4 height 4
checkbox input "true"
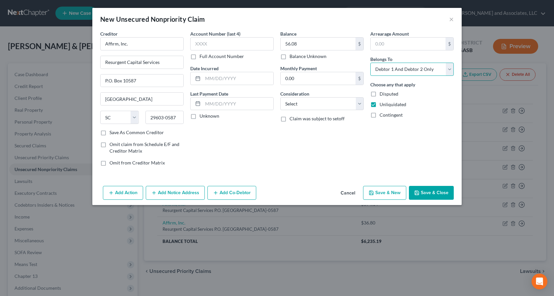
click at [451, 68] on select "Select Debtor 1 Only Debtor 2 Only Debtor 1 And Debtor 2 Only At Least One Of T…" at bounding box center [412, 69] width 83 height 13
select select "0"
click at [371, 63] on select "Select Debtor 1 Only Debtor 2 Only Debtor 1 And Debtor 2 Only At Least One Of T…" at bounding box center [412, 69] width 83 height 13
click at [428, 194] on button "Save & Close" at bounding box center [431, 193] width 45 height 14
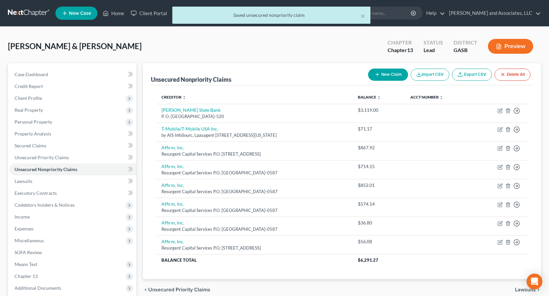
click at [380, 74] on button "New Claim" at bounding box center [388, 75] width 40 height 12
select select "2"
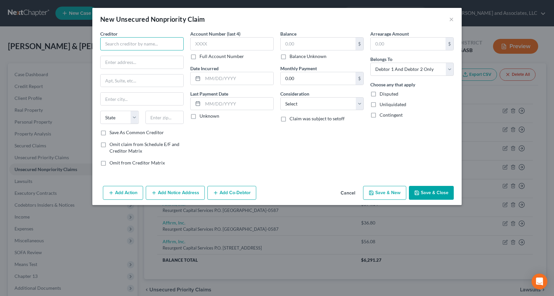
click at [111, 43] on input "text" at bounding box center [141, 43] width 83 height 13
type input "Affirm, Inc."
click at [110, 62] on input "text" at bounding box center [142, 62] width 83 height 13
type input "Resurgent Capital Services"
type input "P.O. Box 10587"
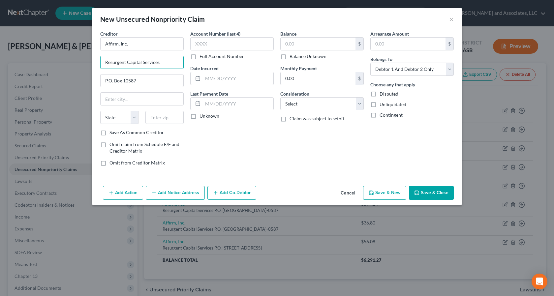
type input "[GEOGRAPHIC_DATA]"
type input "29603-0587"
click at [296, 41] on input "text" at bounding box center [318, 44] width 75 height 13
type input "78.92"
click at [380, 105] on label "Unliquidated" at bounding box center [393, 104] width 27 height 7
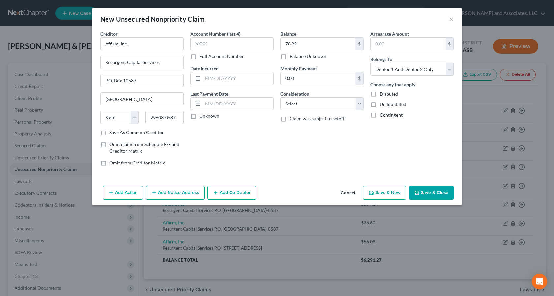
click at [382, 105] on input "Unliquidated" at bounding box center [384, 103] width 4 height 4
checkbox input "true"
click at [451, 69] on select "Select Debtor 1 Only Debtor 2 Only Debtor 1 And Debtor 2 Only At Least One Of T…" at bounding box center [412, 69] width 83 height 13
select select "0"
click at [371, 63] on select "Select Debtor 1 Only Debtor 2 Only Debtor 1 And Debtor 2 Only At Least One Of T…" at bounding box center [412, 69] width 83 height 13
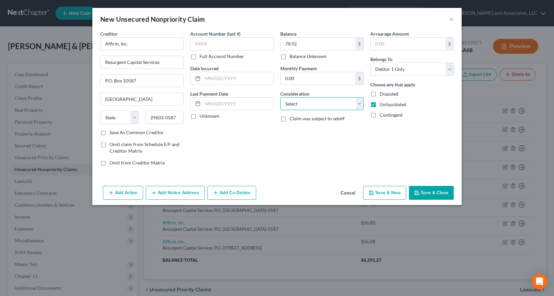
click at [361, 105] on select "Select Cable / Satellite Services Collection Agency Credit Card Debt Debt Couns…" at bounding box center [321, 103] width 83 height 13
select select "14"
click at [280, 97] on select "Select Cable / Satellite Services Collection Agency Credit Card Debt Debt Couns…" at bounding box center [321, 103] width 83 height 13
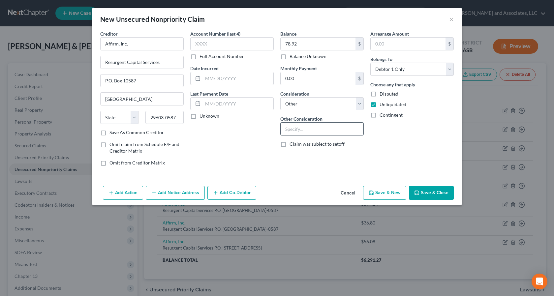
drag, startPoint x: 290, startPoint y: 131, endPoint x: 282, endPoint y: 128, distance: 8.7
click at [290, 132] on input "text" at bounding box center [322, 129] width 83 height 13
type input "Charge Account"
click at [428, 193] on button "Save & Close" at bounding box center [431, 193] width 45 height 14
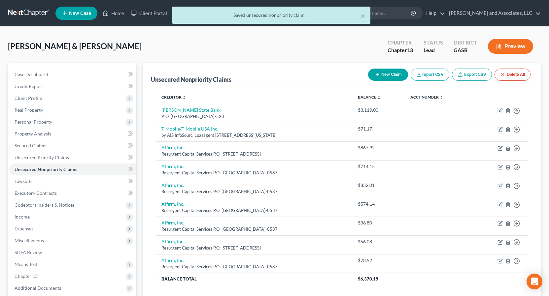
click at [392, 73] on button "New Claim" at bounding box center [388, 75] width 40 height 12
select select "2"
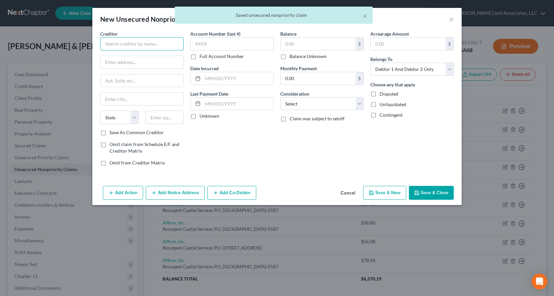
drag, startPoint x: 122, startPoint y: 44, endPoint x: 129, endPoint y: 49, distance: 9.0
click at [122, 44] on input "text" at bounding box center [141, 43] width 83 height 13
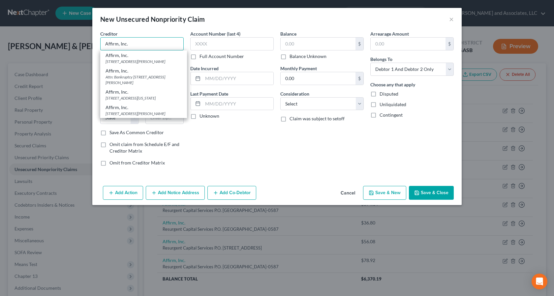
type input "Affirm, Inc."
click at [92, 55] on div "Creditor * Affirm, Inc. Affirm, Inc. [STREET_ADDRESS][PERSON_NAME] Affirm, Inc.…" at bounding box center [277, 106] width 370 height 153
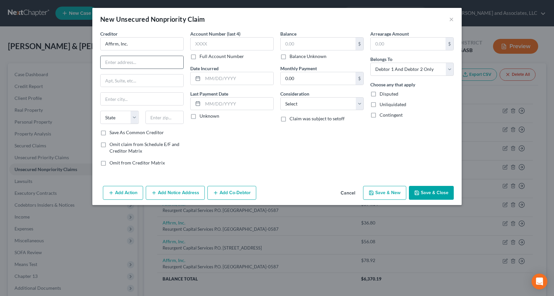
click at [113, 62] on input "text" at bounding box center [142, 62] width 83 height 13
type input "Resurgent Capital Services"
type input "P.O. Box 10587"
type input "[GEOGRAPHIC_DATA]"
type input "29603-0587"
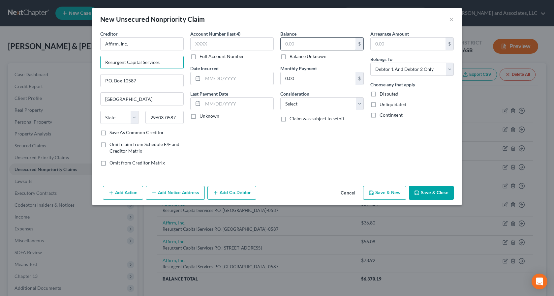
drag, startPoint x: 303, startPoint y: 45, endPoint x: 300, endPoint y: 50, distance: 5.6
click at [302, 46] on input "text" at bounding box center [318, 44] width 75 height 13
type input "124.40"
drag, startPoint x: 373, startPoint y: 104, endPoint x: 434, endPoint y: 77, distance: 66.9
click at [380, 104] on label "Unliquidated" at bounding box center [393, 104] width 27 height 7
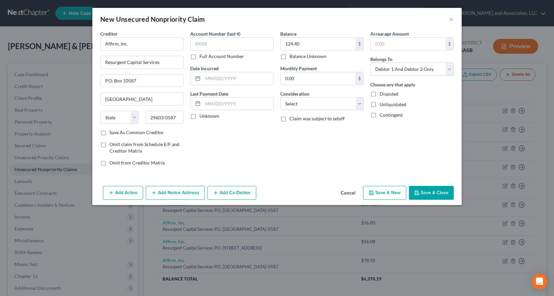
click at [382, 104] on input "Unliquidated" at bounding box center [384, 103] width 4 height 4
checkbox input "true"
click at [450, 70] on select "Select Debtor 1 Only Debtor 2 Only Debtor 1 And Debtor 2 Only At Least One Of T…" at bounding box center [412, 69] width 83 height 13
select select "0"
click at [371, 63] on select "Select Debtor 1 Only Debtor 2 Only Debtor 1 And Debtor 2 Only At Least One Of T…" at bounding box center [412, 69] width 83 height 13
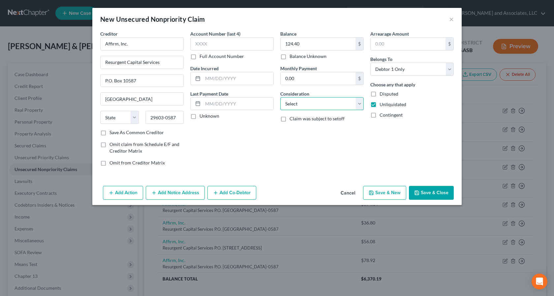
drag, startPoint x: 360, startPoint y: 104, endPoint x: 354, endPoint y: 110, distance: 8.2
click at [360, 105] on select "Select Cable / Satellite Services Collection Agency Credit Card Debt Debt Couns…" at bounding box center [321, 103] width 83 height 13
select select "14"
click at [280, 97] on select "Select Cable / Satellite Services Collection Agency Credit Card Debt Debt Couns…" at bounding box center [321, 103] width 83 height 13
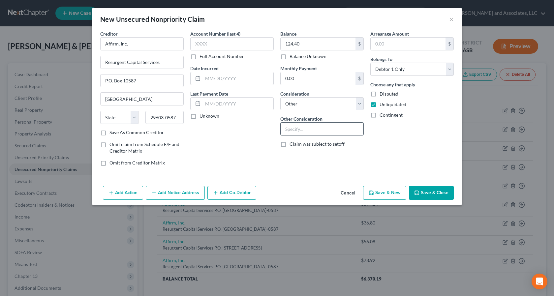
click at [290, 130] on input "text" at bounding box center [322, 129] width 83 height 13
type input "Charge Account"
click at [435, 194] on button "Save & Close" at bounding box center [431, 193] width 45 height 14
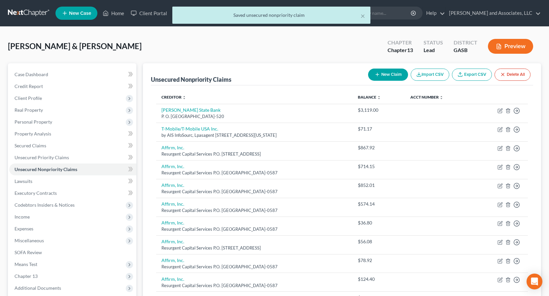
click at [393, 72] on button "New Claim" at bounding box center [388, 75] width 40 height 12
select select "2"
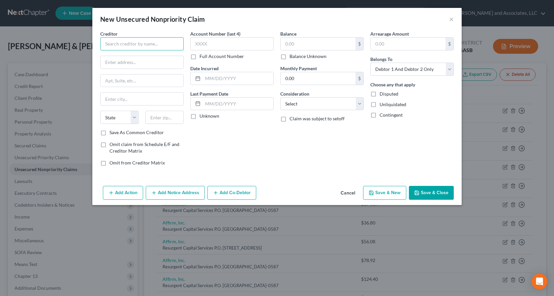
click at [109, 45] on input "text" at bounding box center [141, 43] width 83 height 13
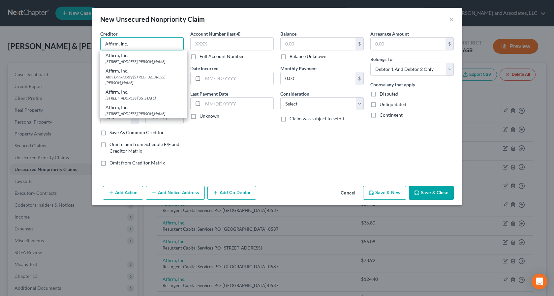
type input "Affirm, Inc."
click at [112, 62] on div "[STREET_ADDRESS][PERSON_NAME]" at bounding box center [144, 62] width 76 height 6
type input "[STREET_ADDRESS][PERSON_NAME]"
type input "4th Floor"
type input "[GEOGRAPHIC_DATA]"
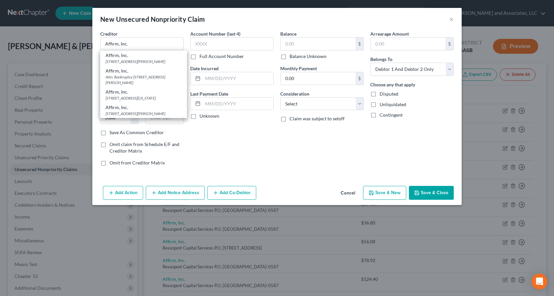
select select "39"
type input "15212"
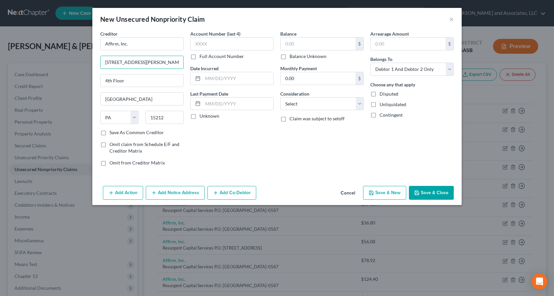
drag, startPoint x: 144, startPoint y: 63, endPoint x: 54, endPoint y: 50, distance: 90.8
click at [53, 52] on div "New Unsecured Nonpriority Claim × Creditor * Affirm, Inc. [STREET_ADDRESS][GEOG…" at bounding box center [277, 148] width 554 height 296
type input "Resurgent Capital Services"
type input "P.O. Box 10587"
type input "[GEOGRAPHIC_DATA]"
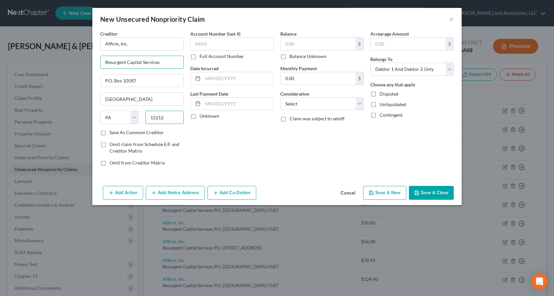
type input "29603-0587"
click at [305, 43] on input "text" at bounding box center [318, 44] width 75 height 13
type input "17.76"
click at [380, 105] on label "Unliquidated" at bounding box center [393, 104] width 27 height 7
click at [382, 105] on input "Unliquidated" at bounding box center [384, 103] width 4 height 4
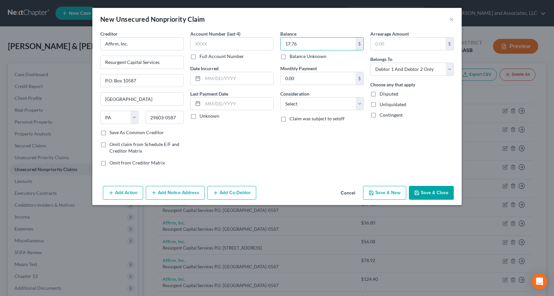
checkbox input "true"
drag, startPoint x: 449, startPoint y: 68, endPoint x: 444, endPoint y: 69, distance: 5.4
click at [449, 68] on select "Select Debtor 1 Only Debtor 2 Only Debtor 1 And Debtor 2 Only At Least One Of T…" at bounding box center [412, 69] width 83 height 13
select select "0"
click at [371, 63] on select "Select Debtor 1 Only Debtor 2 Only Debtor 1 And Debtor 2 Only At Least One Of T…" at bounding box center [412, 69] width 83 height 13
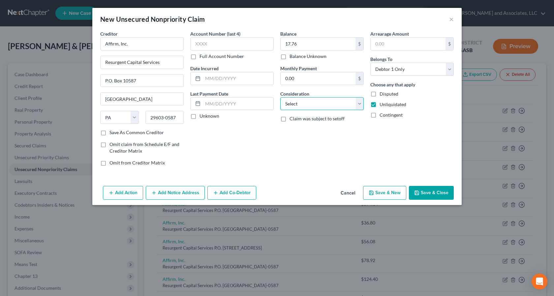
click at [360, 105] on select "Select Cable / Satellite Services Collection Agency Credit Card Debt Debt Couns…" at bounding box center [321, 103] width 83 height 13
select select "14"
click at [280, 97] on select "Select Cable / Satellite Services Collection Agency Credit Card Debt Debt Couns…" at bounding box center [321, 103] width 83 height 13
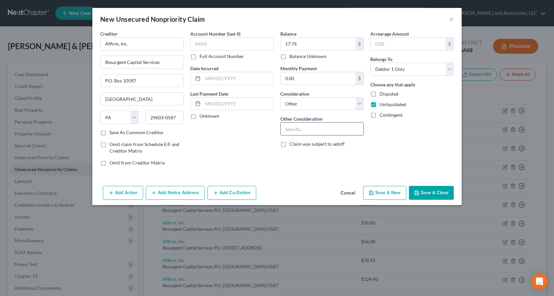
click at [298, 128] on input "text" at bounding box center [322, 129] width 83 height 13
type input "Charge Account"
click at [252, 146] on div "Account Number (last 4) Full Account Number Date Incurred Last Payment Date Unk…" at bounding box center [232, 100] width 90 height 141
click at [431, 192] on button "Save & Close" at bounding box center [431, 193] width 45 height 14
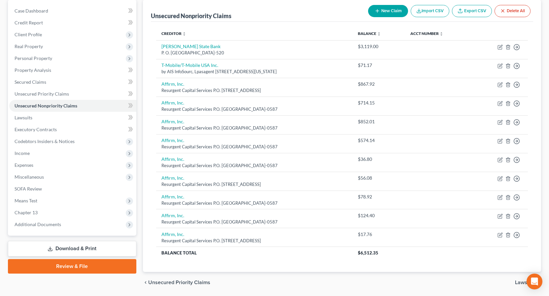
scroll to position [64, 0]
click at [386, 11] on button "New Claim" at bounding box center [388, 11] width 40 height 12
select select "2"
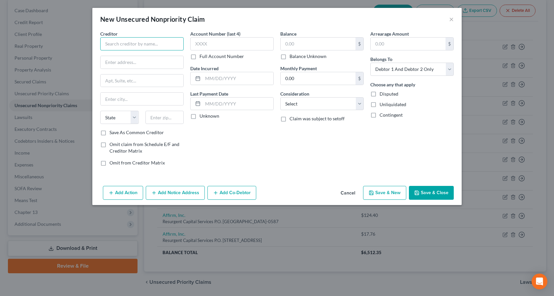
click at [121, 46] on input "text" at bounding box center [141, 43] width 83 height 13
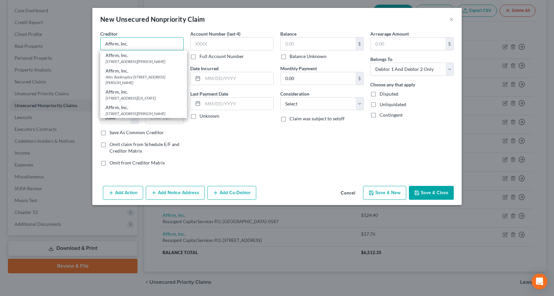
type input "Affirm, Inc."
click at [97, 60] on div "Creditor * Affirm, Inc. Affirm, Inc. [STREET_ADDRESS][PERSON_NAME] Affirm, Inc.…" at bounding box center [142, 100] width 90 height 141
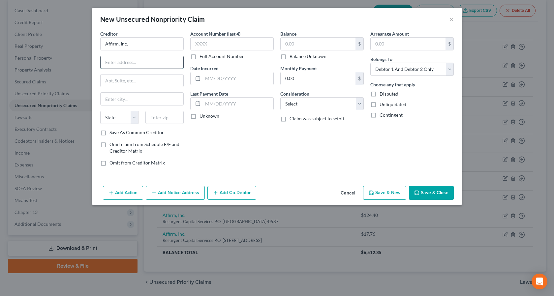
drag, startPoint x: 109, startPoint y: 62, endPoint x: 105, endPoint y: 62, distance: 3.6
click at [108, 63] on input "text" at bounding box center [142, 62] width 83 height 13
type input "Resurgent Capital Services"
type input "P.O. Box 10587"
type input "[GEOGRAPHIC_DATA]"
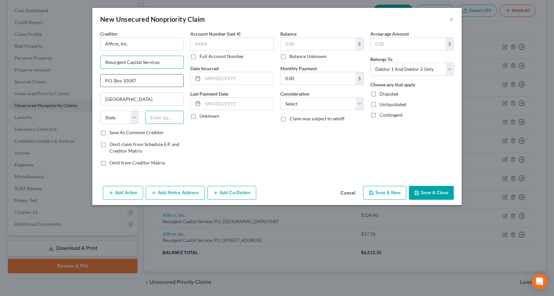
type input "29603-0587"
drag, startPoint x: 298, startPoint y: 41, endPoint x: 298, endPoint y: 45, distance: 3.6
click at [298, 41] on input "text" at bounding box center [318, 44] width 75 height 13
type input "18.64"
click at [380, 104] on label "Unliquidated" at bounding box center [393, 104] width 27 height 7
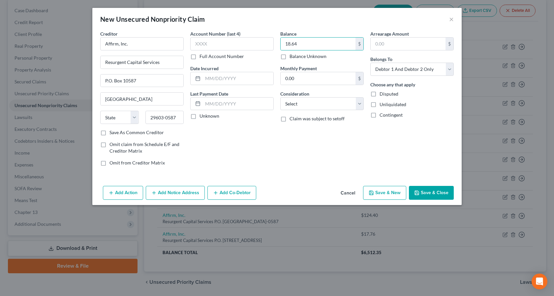
click at [382, 104] on input "Unliquidated" at bounding box center [384, 103] width 4 height 4
checkbox input "true"
drag, startPoint x: 362, startPoint y: 106, endPoint x: 357, endPoint y: 108, distance: 5.9
click at [362, 107] on select "Select Cable / Satellite Services Collection Agency Credit Card Debt Debt Couns…" at bounding box center [321, 103] width 83 height 13
select select "14"
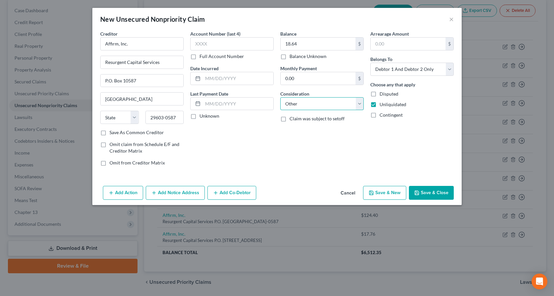
click at [280, 97] on select "Select Cable / Satellite Services Collection Agency Credit Card Debt Debt Couns…" at bounding box center [321, 103] width 83 height 13
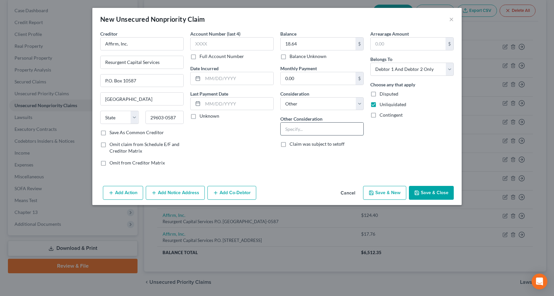
click at [291, 129] on input "text" at bounding box center [322, 129] width 83 height 13
type input "Charge Account"
click at [451, 70] on select "Select Debtor 1 Only Debtor 2 Only Debtor 1 And Debtor 2 Only At Least One Of T…" at bounding box center [412, 69] width 83 height 13
select select "0"
click at [371, 63] on select "Select Debtor 1 Only Debtor 2 Only Debtor 1 And Debtor 2 Only At Least One Of T…" at bounding box center [412, 69] width 83 height 13
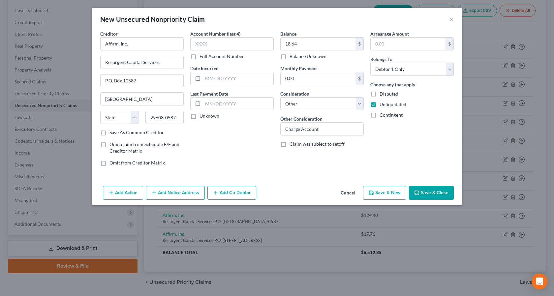
click at [433, 191] on button "Save & Close" at bounding box center [431, 193] width 45 height 14
